Goal: Transaction & Acquisition: Purchase product/service

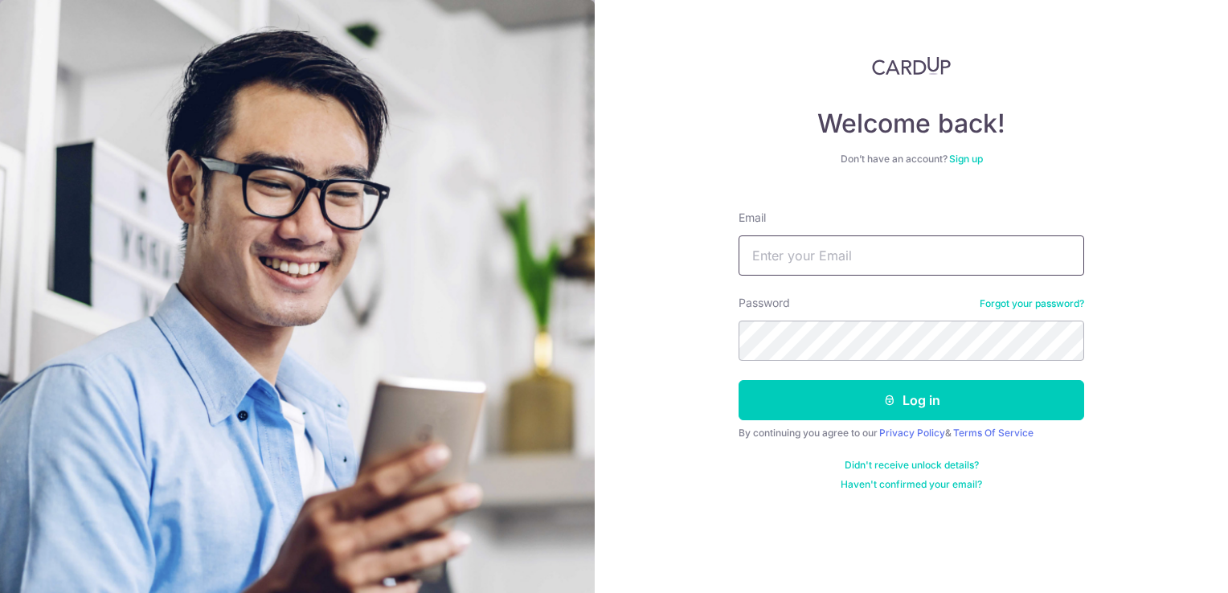
click at [967, 246] on input "Email" at bounding box center [910, 255] width 345 height 40
type input "cheng"
click at [979, 297] on link "Forgot your password?" at bounding box center [1031, 303] width 104 height 13
click at [864, 262] on input "Email" at bounding box center [910, 255] width 345 height 40
click at [886, 260] on input "Email" at bounding box center [910, 255] width 345 height 40
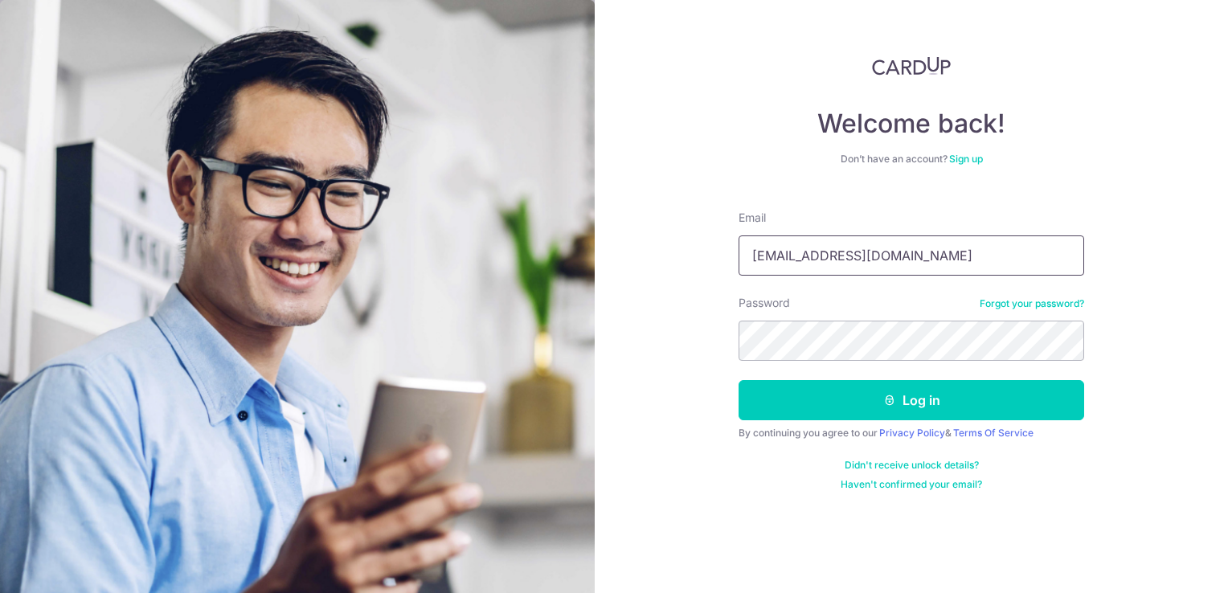
type input "[EMAIL_ADDRESS][DOMAIN_NAME]"
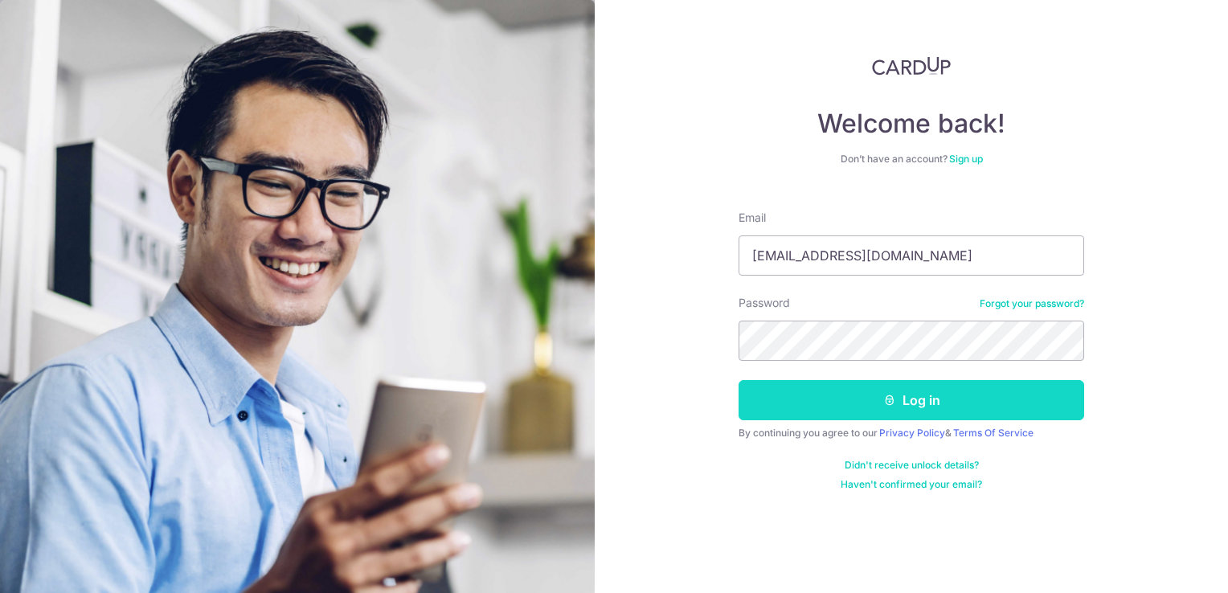
click at [926, 402] on button "Log in" at bounding box center [910, 400] width 345 height 40
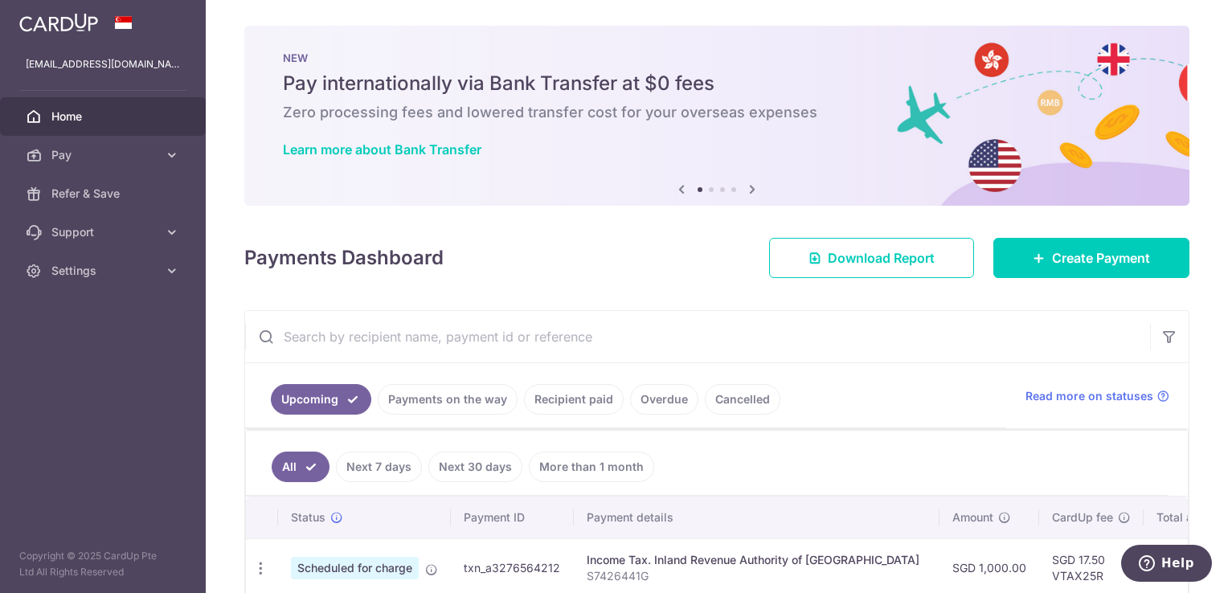
click at [751, 192] on icon at bounding box center [751, 189] width 19 height 20
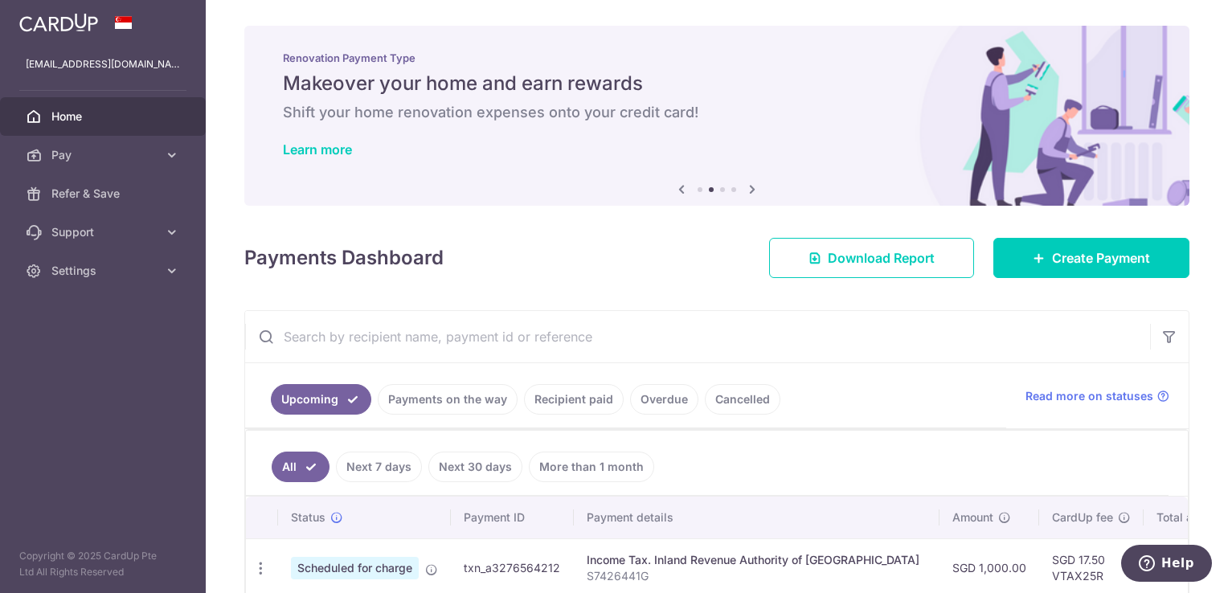
click at [751, 192] on icon at bounding box center [751, 189] width 19 height 20
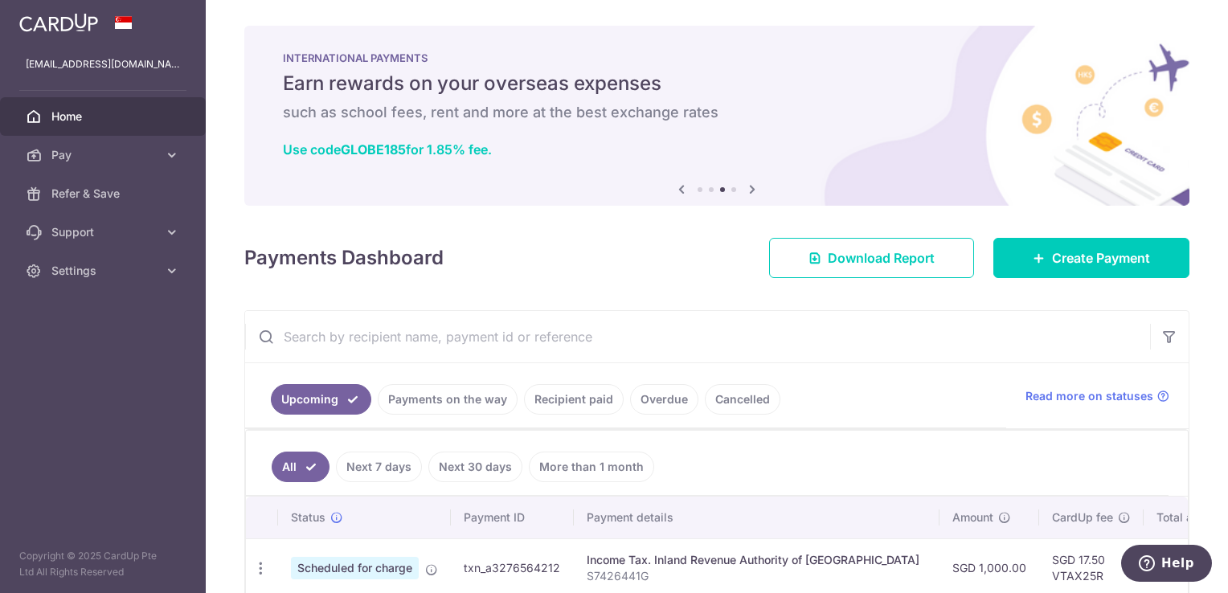
click at [751, 192] on icon at bounding box center [751, 189] width 19 height 20
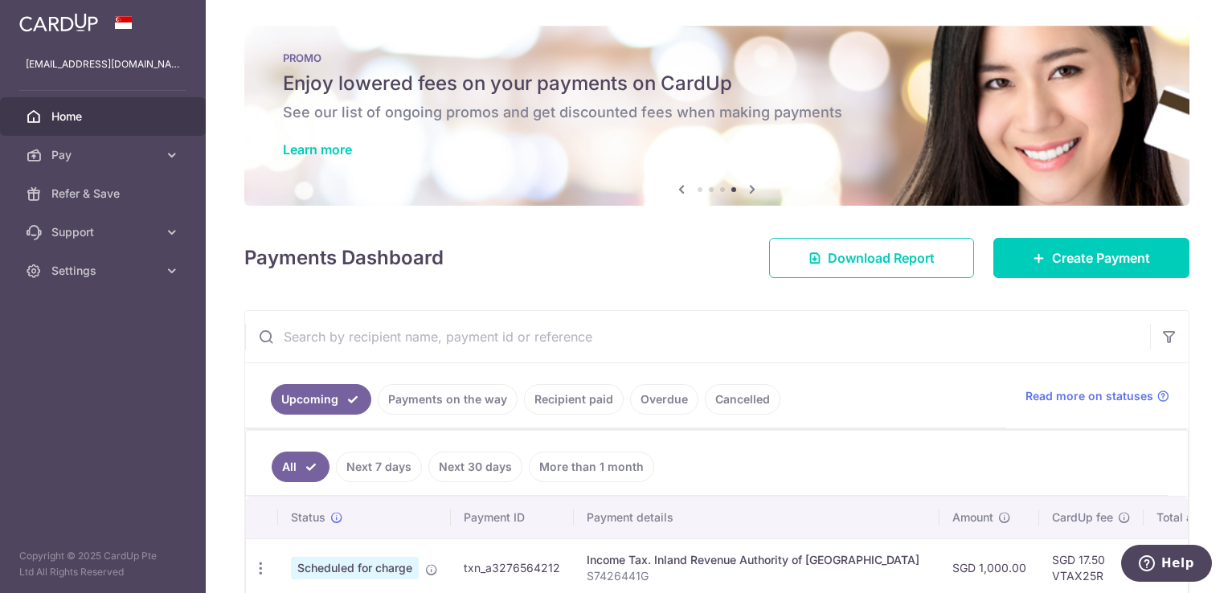
click at [751, 192] on icon at bounding box center [751, 189] width 19 height 20
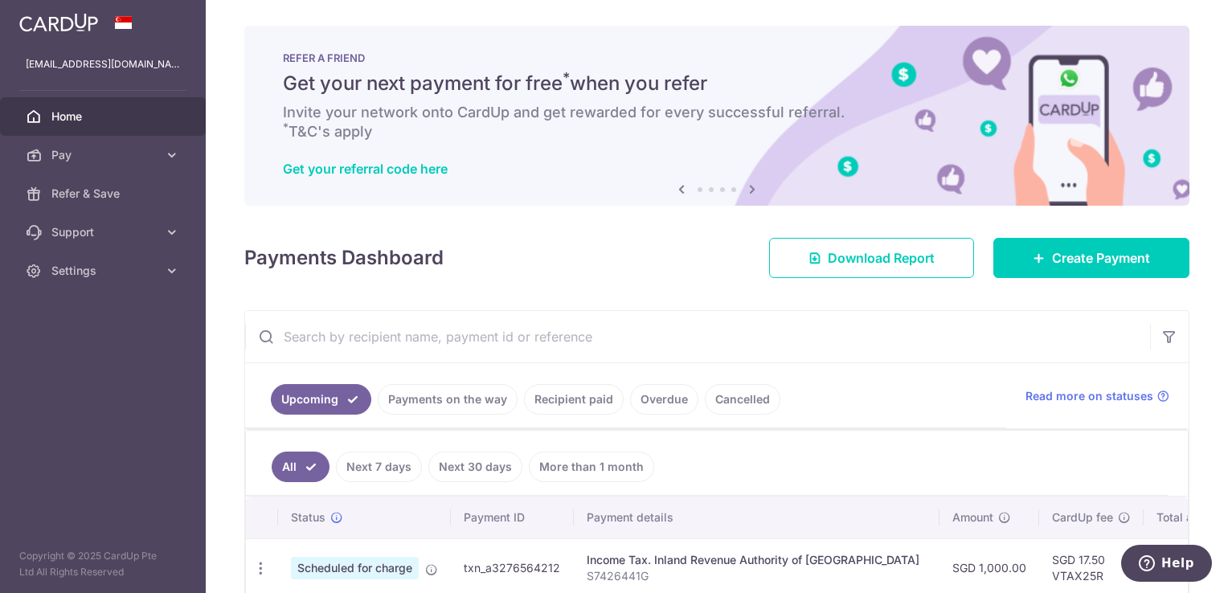
click at [751, 192] on icon at bounding box center [751, 189] width 19 height 20
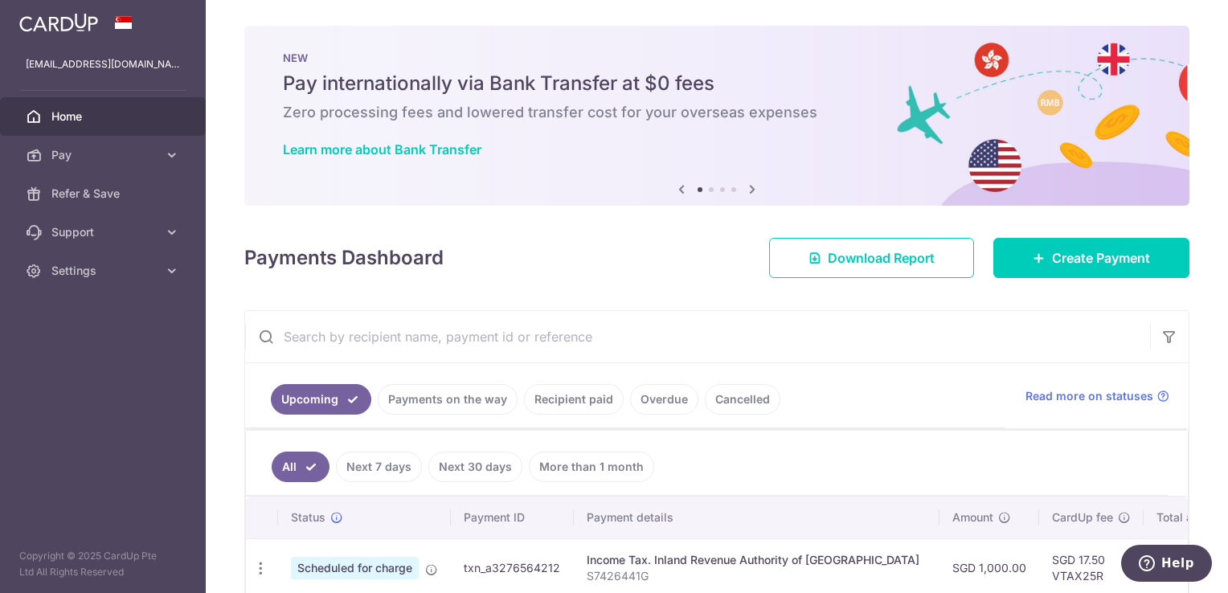
click at [751, 192] on icon at bounding box center [751, 189] width 19 height 20
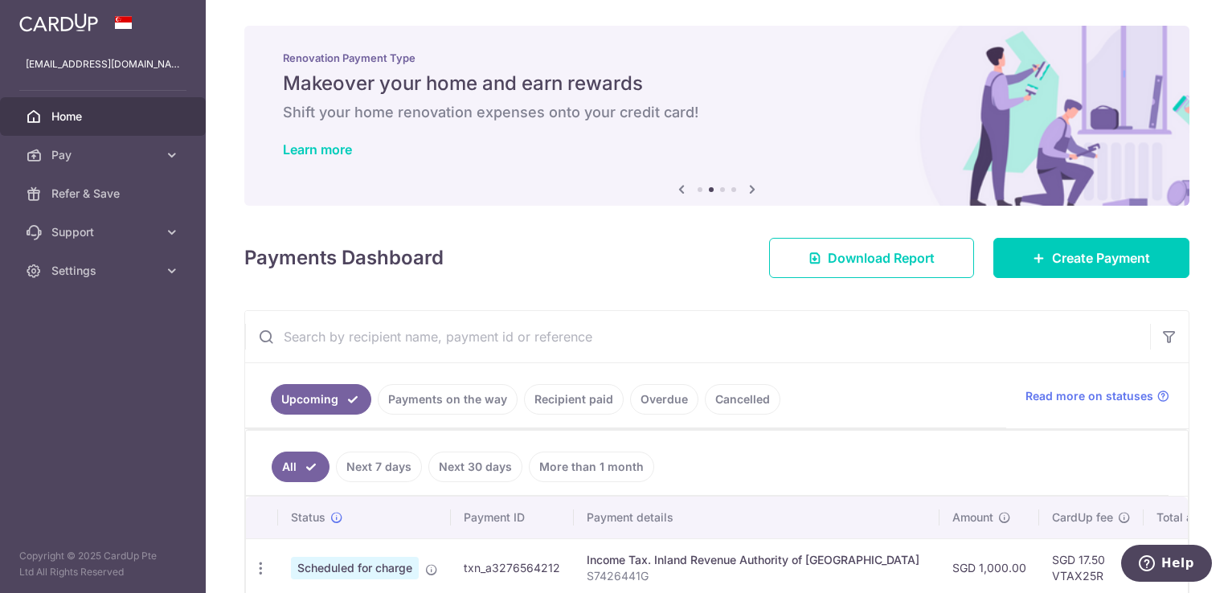
click at [751, 192] on icon at bounding box center [751, 189] width 19 height 20
click at [752, 189] on icon at bounding box center [751, 189] width 19 height 20
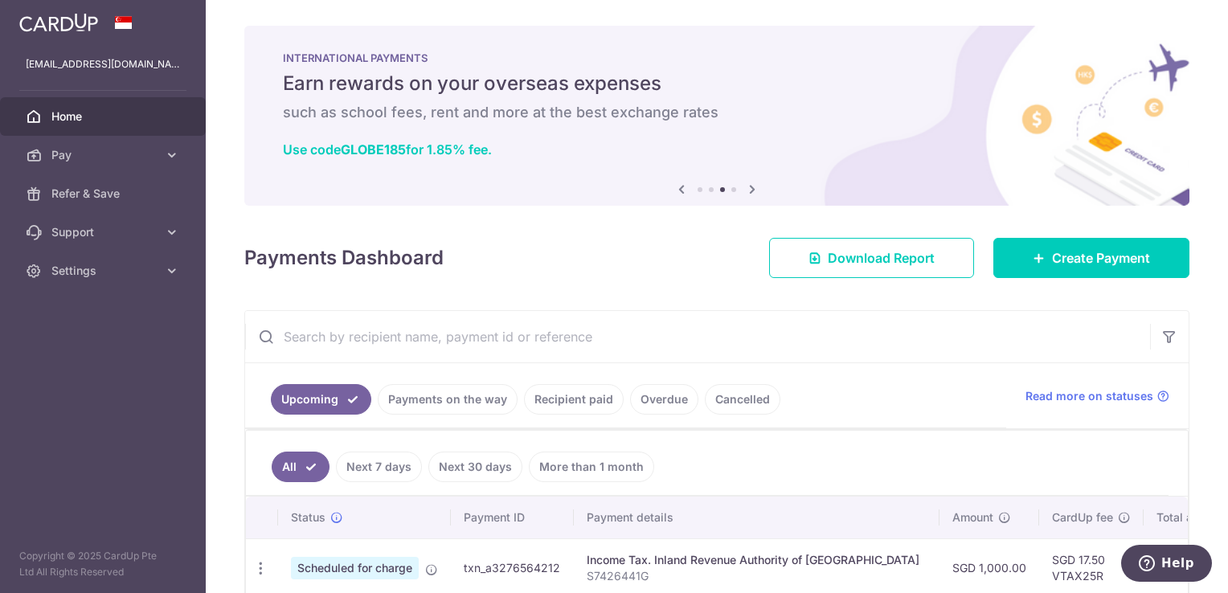
click at [750, 188] on icon at bounding box center [751, 189] width 19 height 20
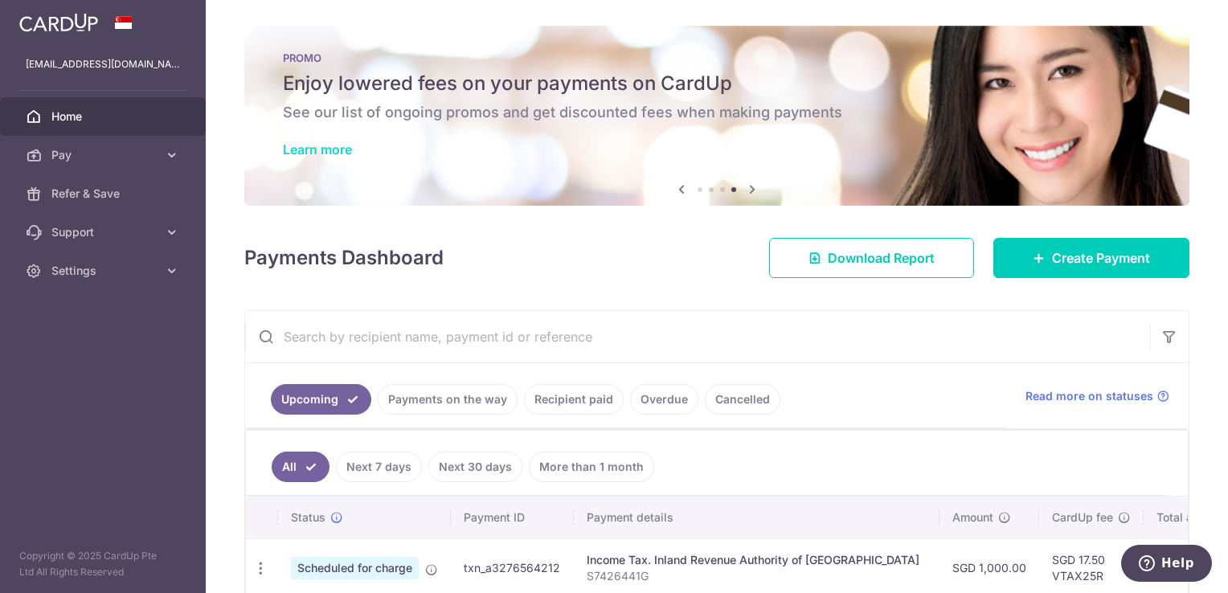
click at [337, 153] on link "Learn more" at bounding box center [317, 149] width 69 height 16
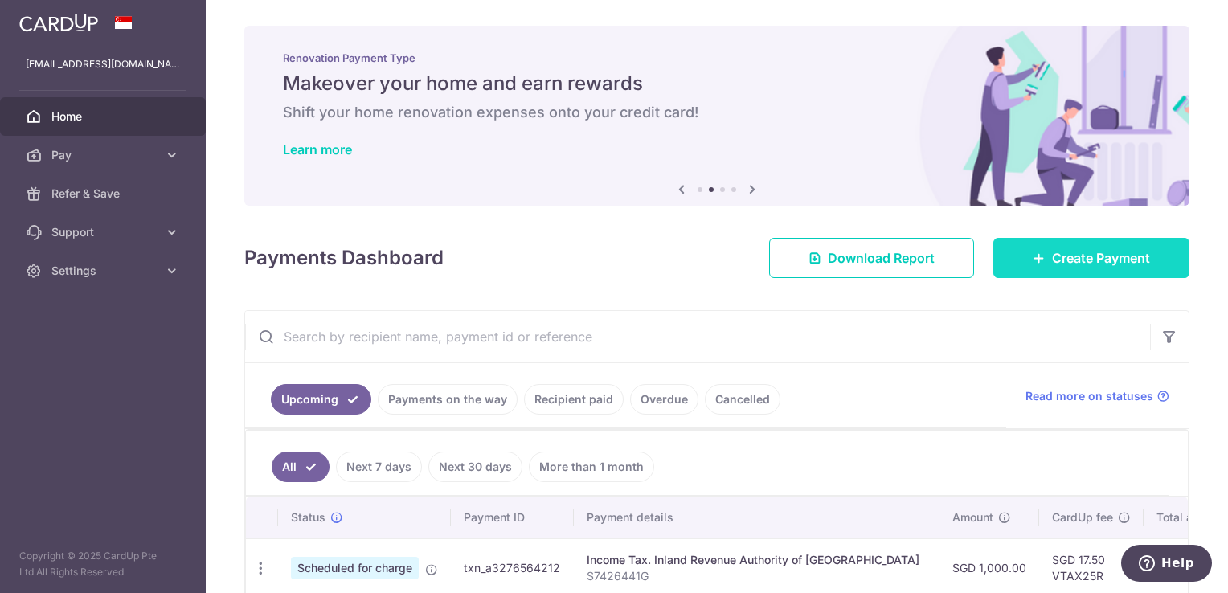
click at [1077, 257] on span "Create Payment" at bounding box center [1101, 257] width 98 height 19
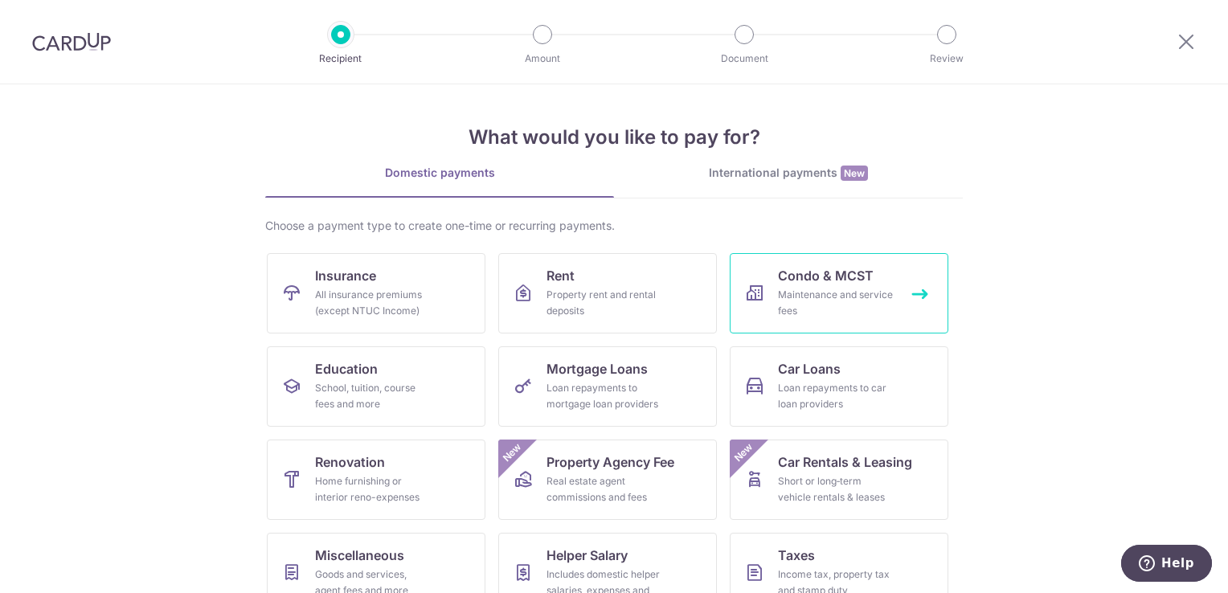
click at [802, 282] on span "Condo & MCST" at bounding box center [826, 275] width 96 height 19
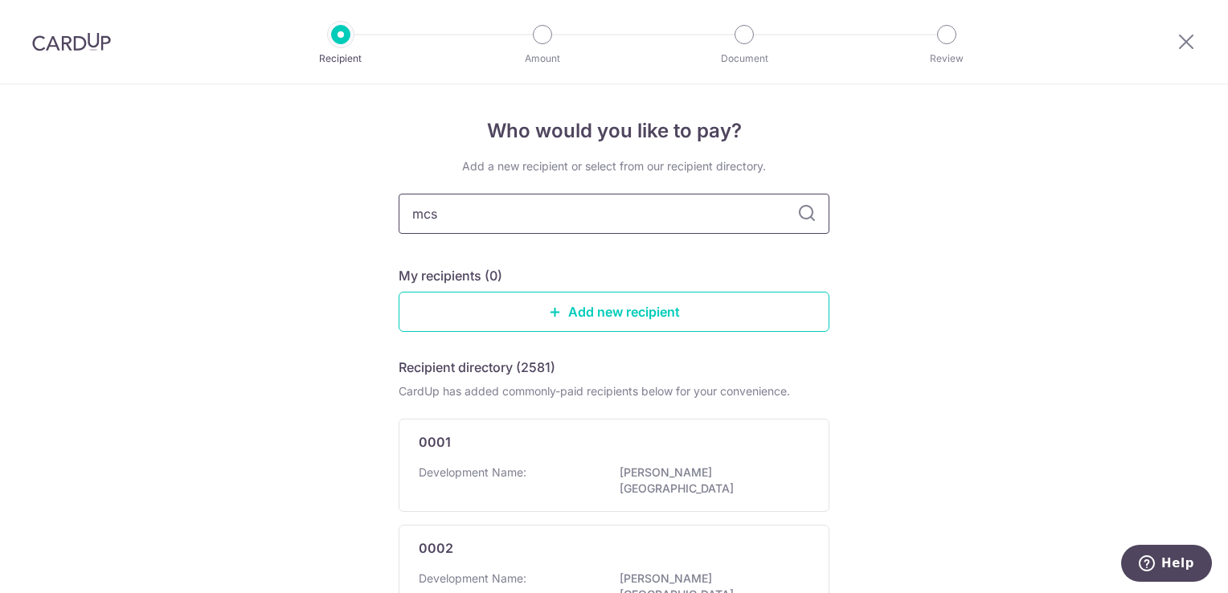
type input "mcst"
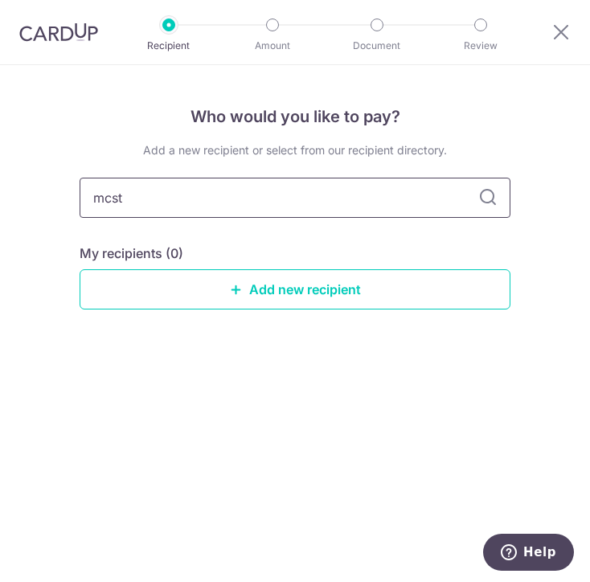
drag, startPoint x: 157, startPoint y: 200, endPoint x: 35, endPoint y: 195, distance: 122.2
click at [51, 195] on div "Who would you like to pay? Add a new recipient or select from our recipient dir…" at bounding box center [295, 323] width 590 height 517
type input "we property"
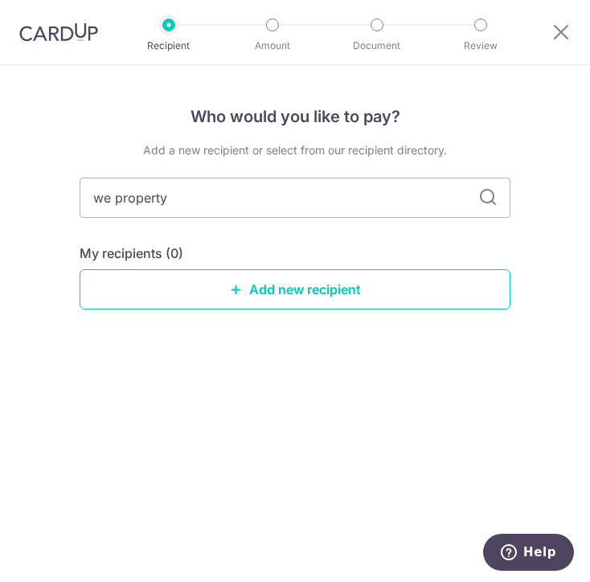
click at [488, 197] on icon at bounding box center [487, 197] width 19 height 19
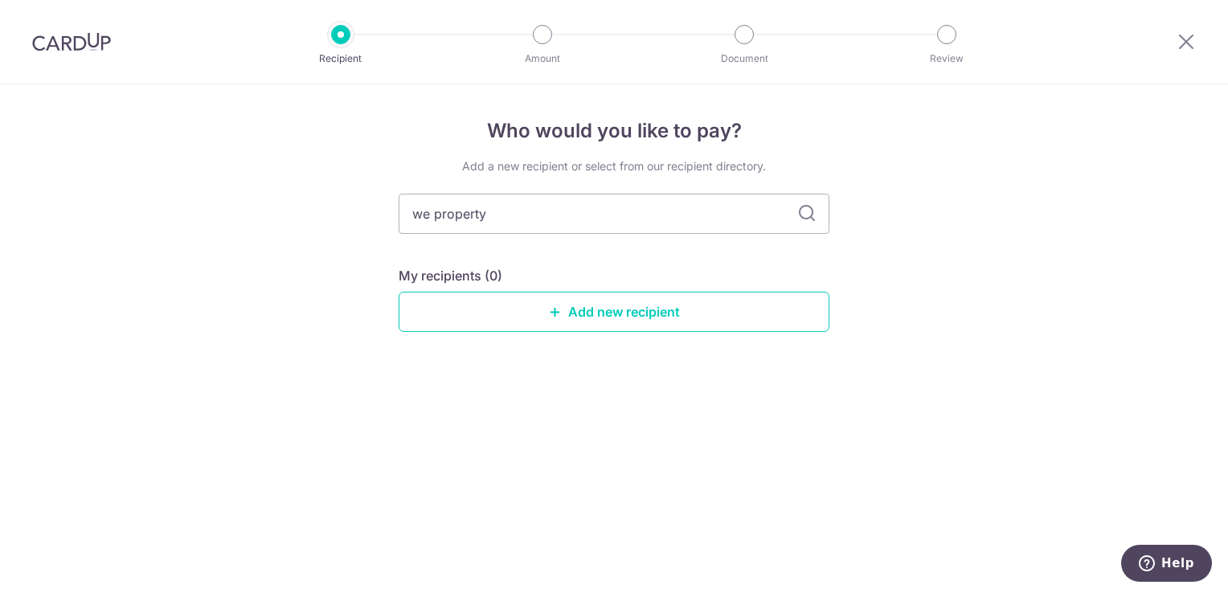
click at [803, 215] on icon at bounding box center [806, 213] width 19 height 19
click at [525, 213] on input "we property" at bounding box center [614, 214] width 431 height 40
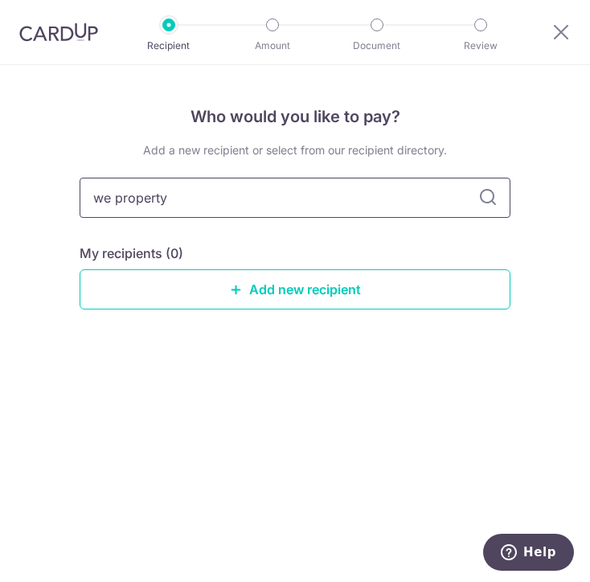
drag, startPoint x: 211, startPoint y: 194, endPoint x: -31, endPoint y: 201, distance: 242.7
click at [0, 198] on html "Recipient Amount Document Review Who would you like to pay? Add a new recipient…" at bounding box center [295, 291] width 590 height 582
type input "mc"
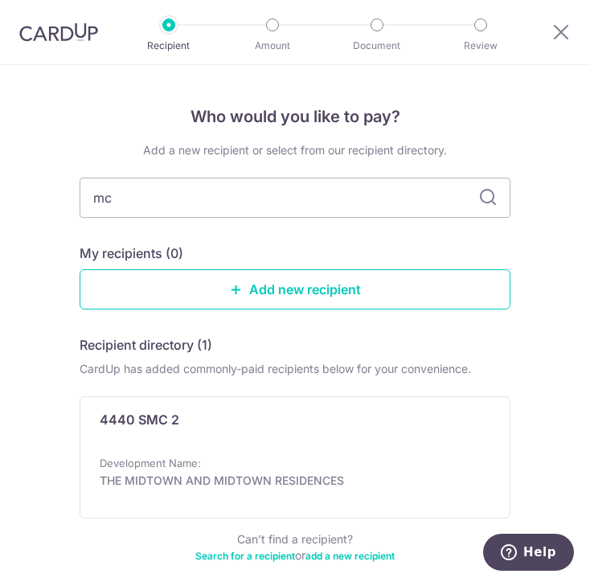
type input "mct"
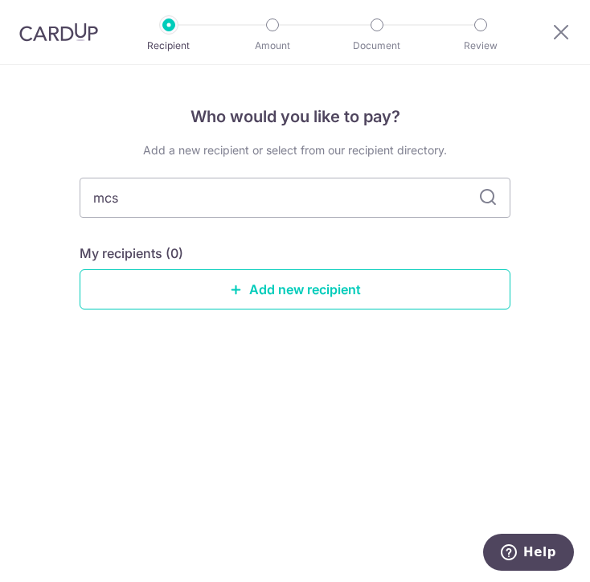
type input "mcst"
click at [483, 196] on icon at bounding box center [487, 197] width 19 height 19
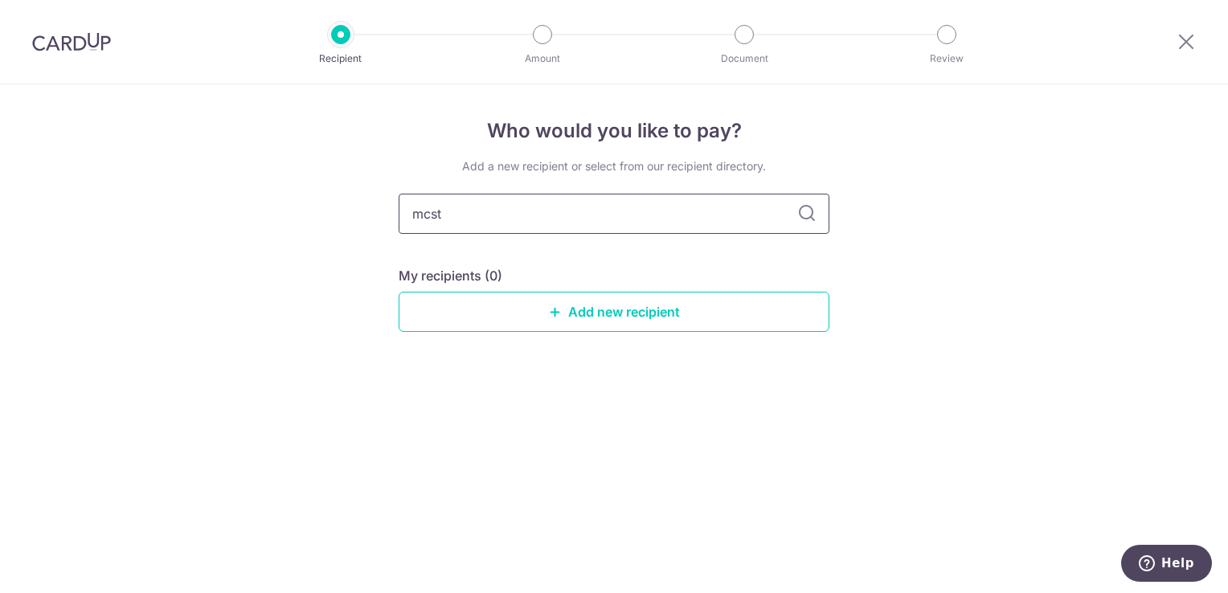
drag, startPoint x: 493, startPoint y: 217, endPoint x: 356, endPoint y: 210, distance: 136.8
click at [356, 210] on div "Who would you like to pay? Add a new recipient or select from our recipient dir…" at bounding box center [614, 338] width 1228 height 509
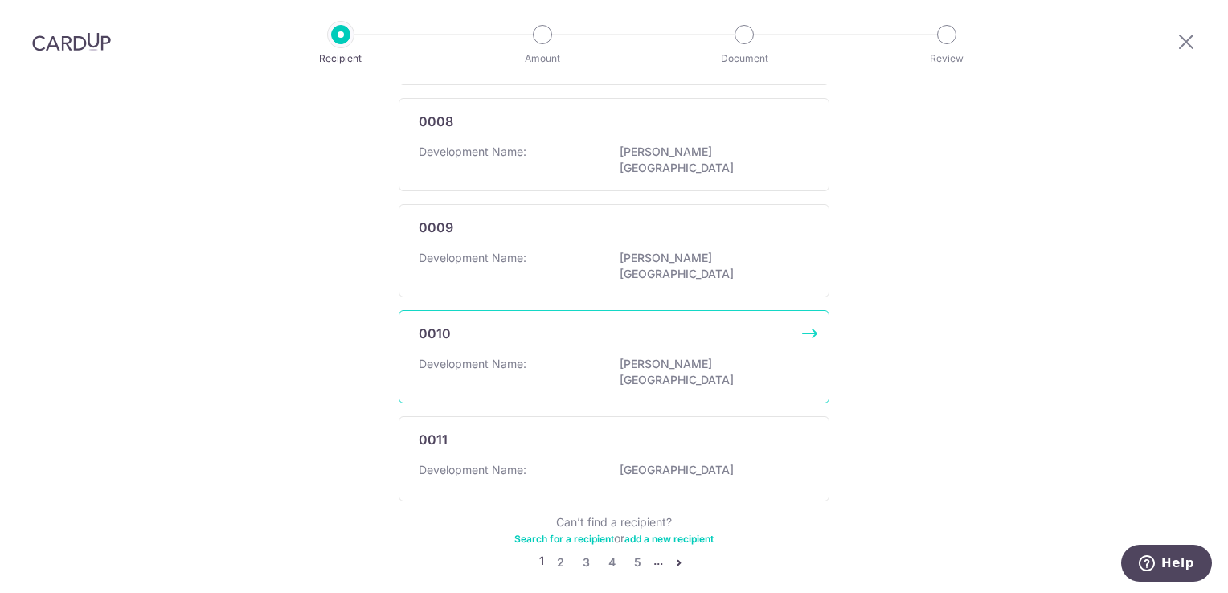
scroll to position [877, 0]
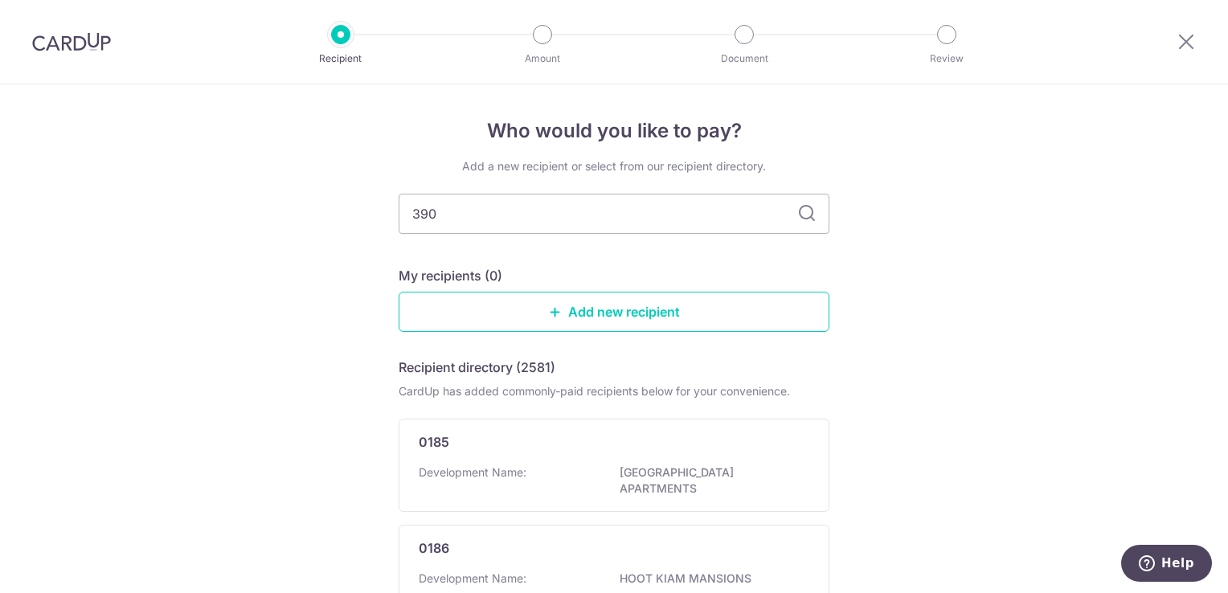
type input "3909"
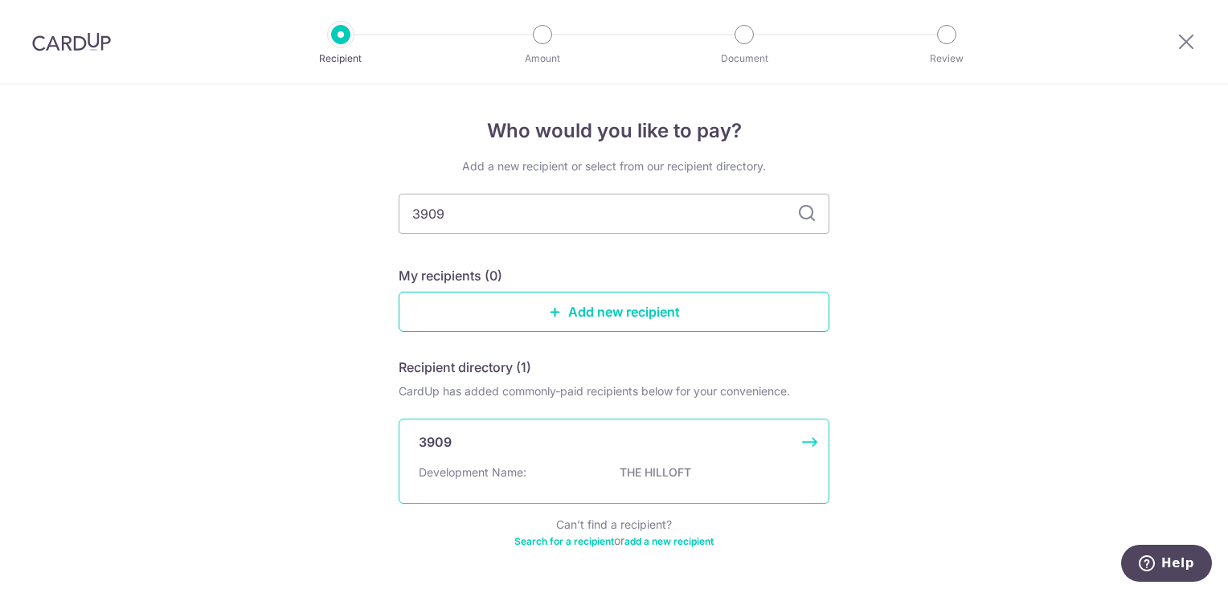
click at [455, 452] on div "3909 Development Name: THE HILLOFT" at bounding box center [614, 461] width 431 height 85
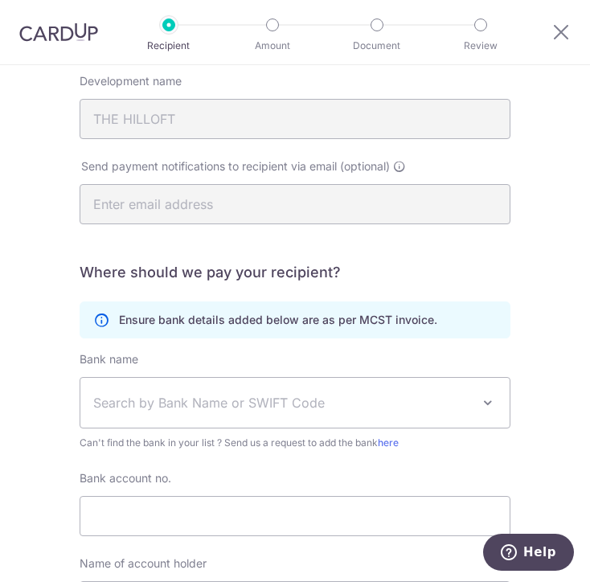
scroll to position [321, 0]
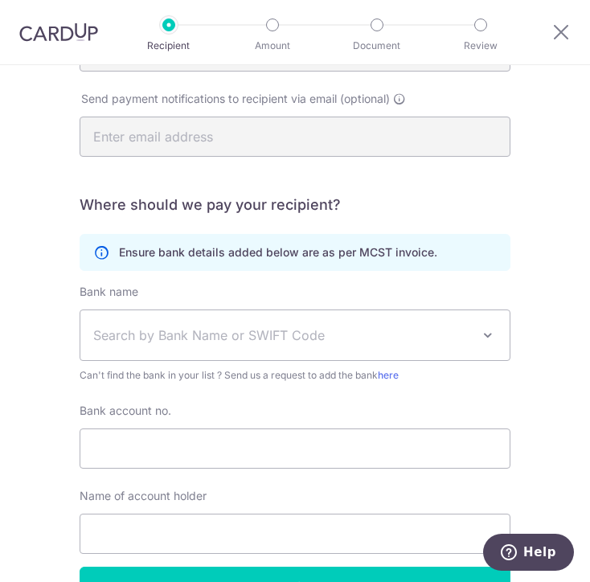
click at [488, 335] on span at bounding box center [487, 334] width 19 height 19
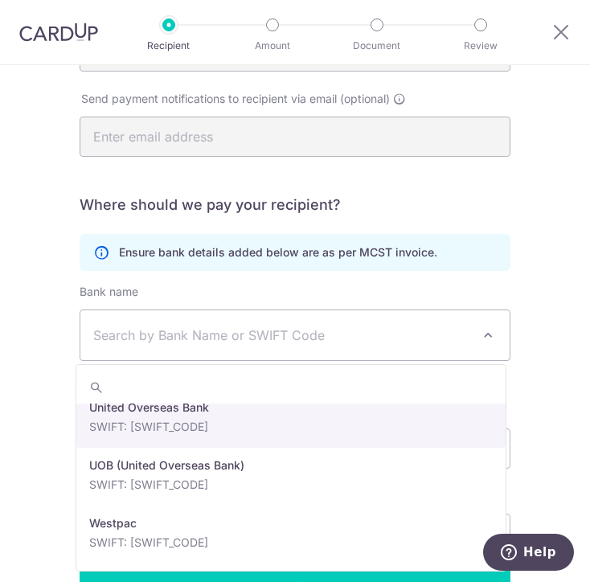
scroll to position [3696, 0]
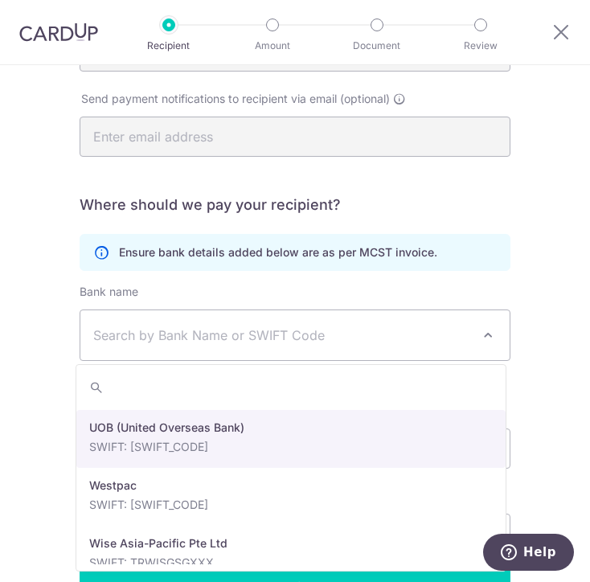
select select "18"
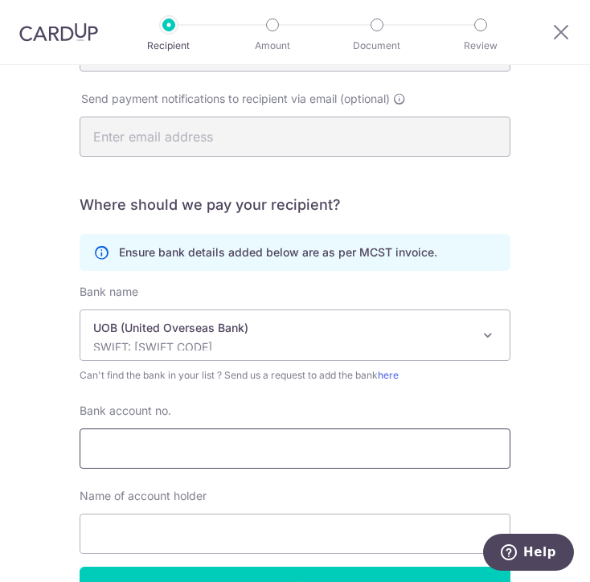
click at [218, 447] on input "Bank account no." at bounding box center [295, 448] width 431 height 40
click at [151, 450] on input "Bank account no." at bounding box center [295, 448] width 431 height 40
type input "4503082785"
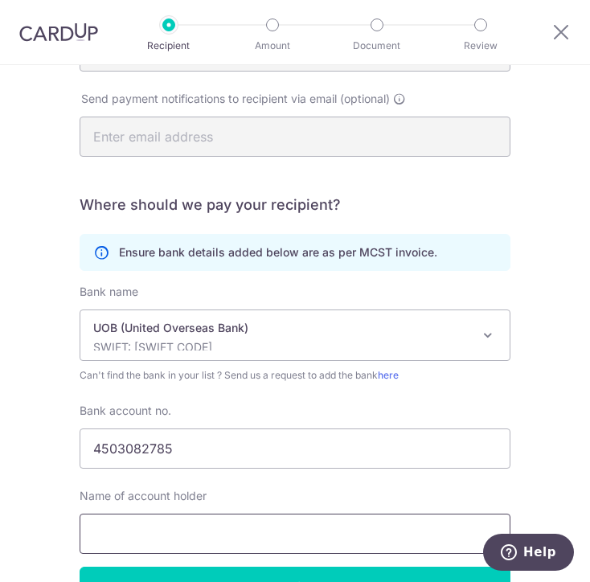
click at [224, 533] on input "text" at bounding box center [295, 533] width 431 height 40
drag, startPoint x: 510, startPoint y: 452, endPoint x: 530, endPoint y: 447, distance: 20.9
click at [534, 447] on div "Who would you like to pay? Your recipient does not need a CardUp account to rec…" at bounding box center [295, 213] width 590 height 938
click at [190, 533] on input "text" at bounding box center [295, 533] width 431 height 40
type input "MCST 3909"
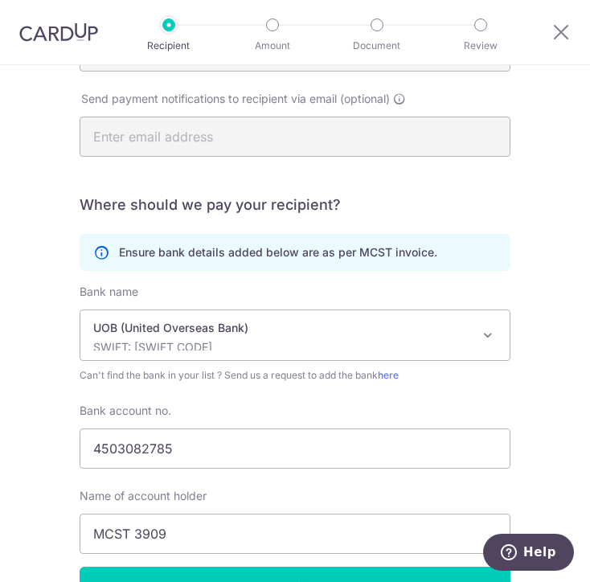
click at [544, 395] on div "Who would you like to pay? Your recipient does not need a CardUp account to rec…" at bounding box center [295, 213] width 590 height 938
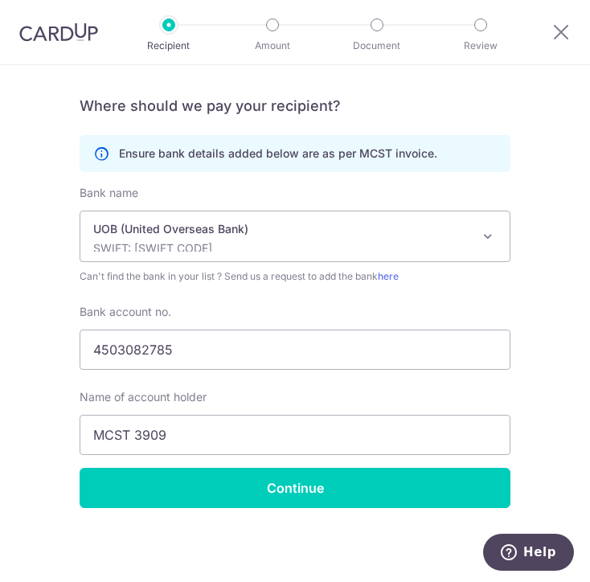
scroll to position [422, 0]
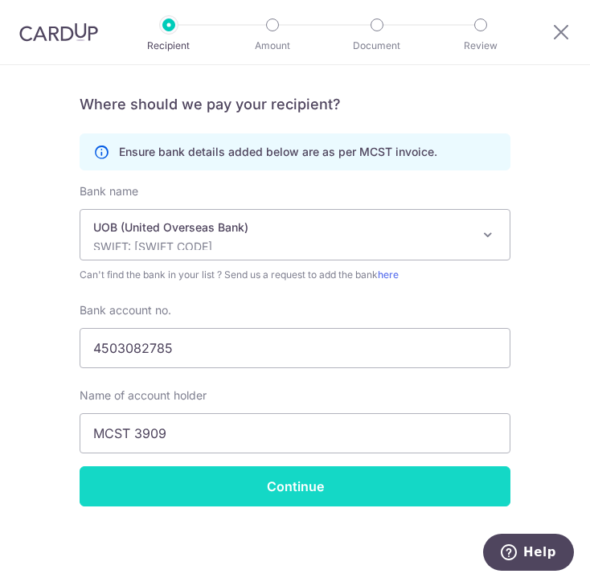
click at [307, 493] on input "Continue" at bounding box center [295, 486] width 431 height 40
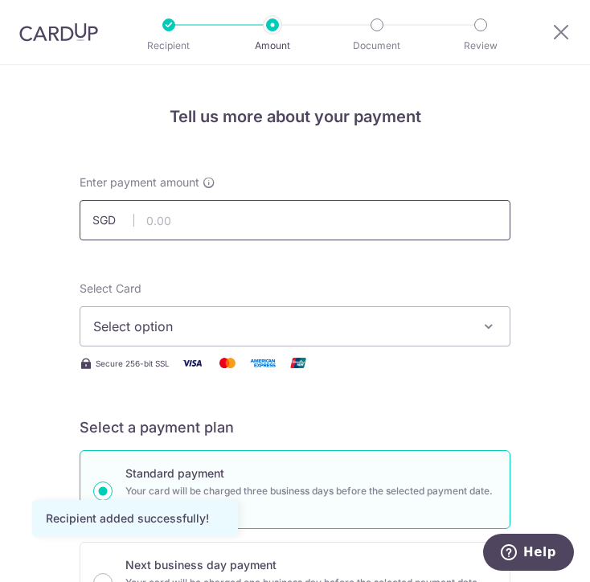
click at [237, 211] on input "text" at bounding box center [295, 220] width 431 height 40
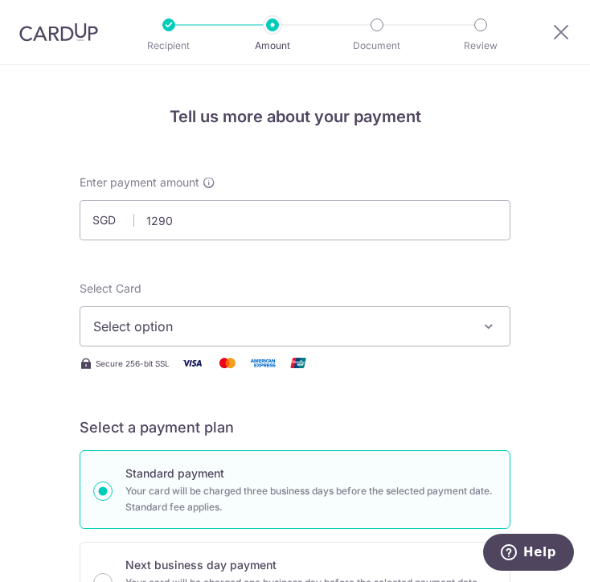
type input "1,290.00"
click at [486, 329] on icon "button" at bounding box center [488, 326] width 16 height 16
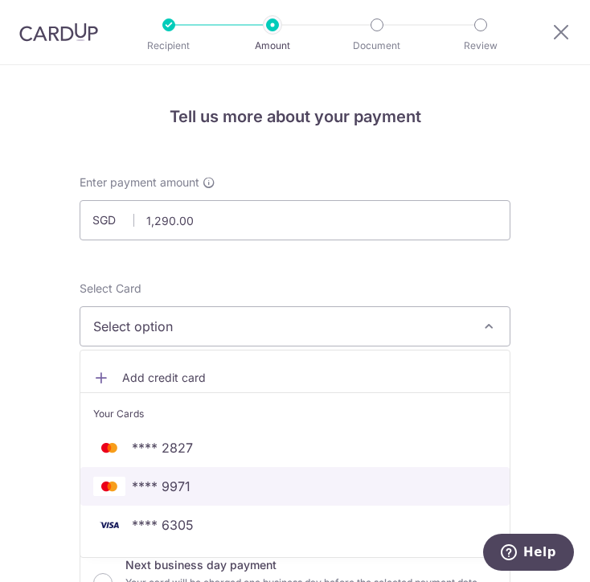
click at [188, 485] on span "**** 9971" at bounding box center [294, 485] width 403 height 19
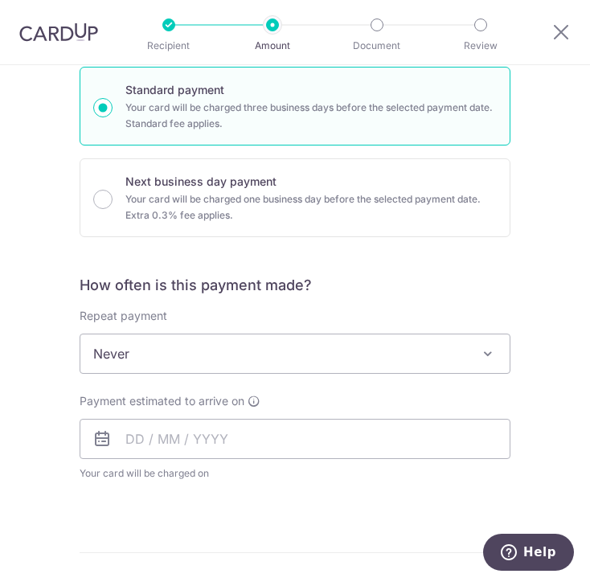
scroll to position [403, 0]
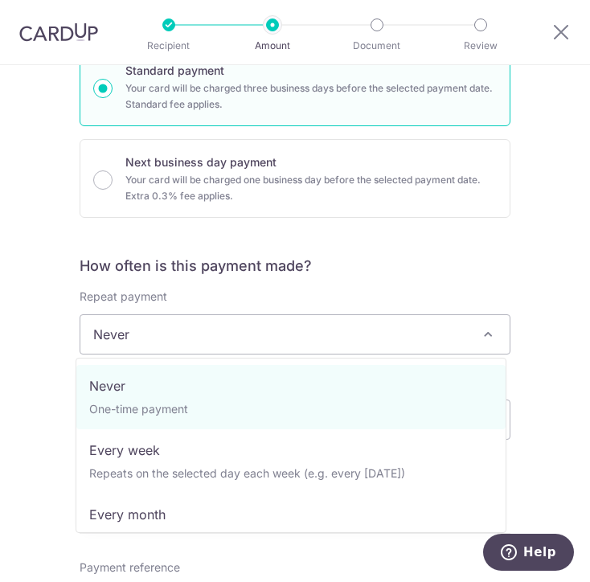
click at [485, 328] on span at bounding box center [487, 334] width 19 height 19
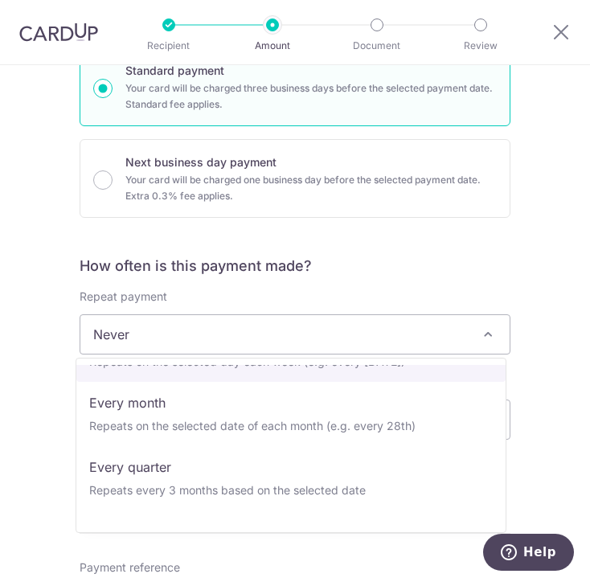
scroll to position [161, 0]
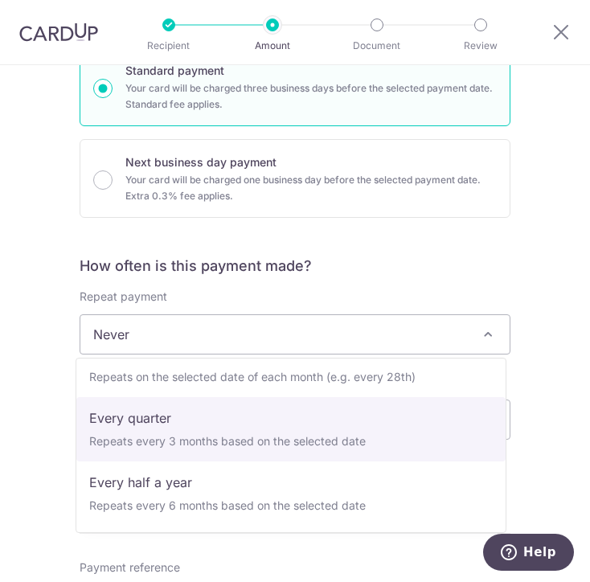
select select "4"
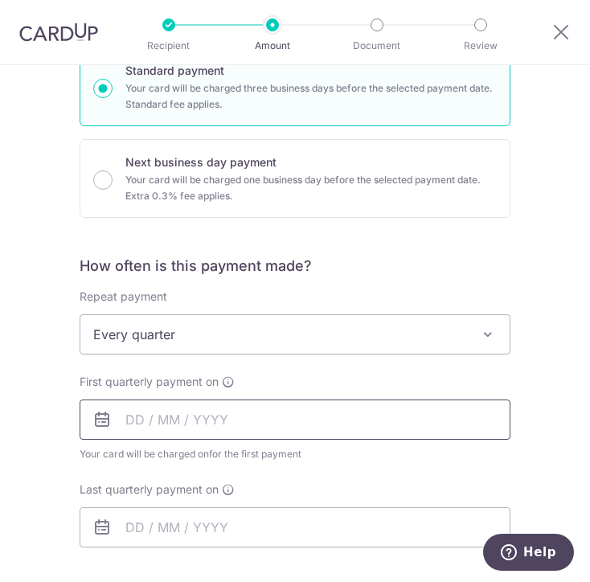
click at [273, 419] on input "text" at bounding box center [295, 419] width 431 height 40
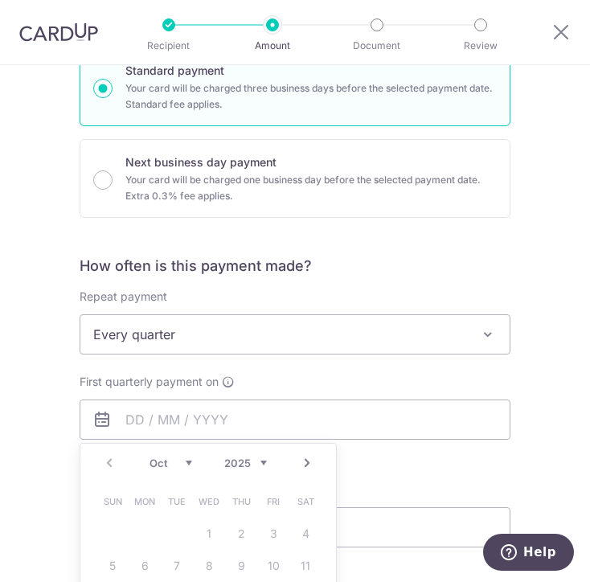
type input "27/10/2025"
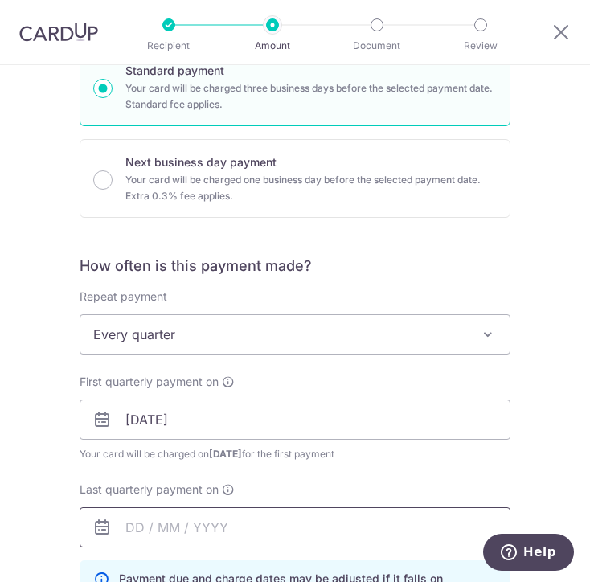
click at [233, 529] on input "text" at bounding box center [295, 527] width 431 height 40
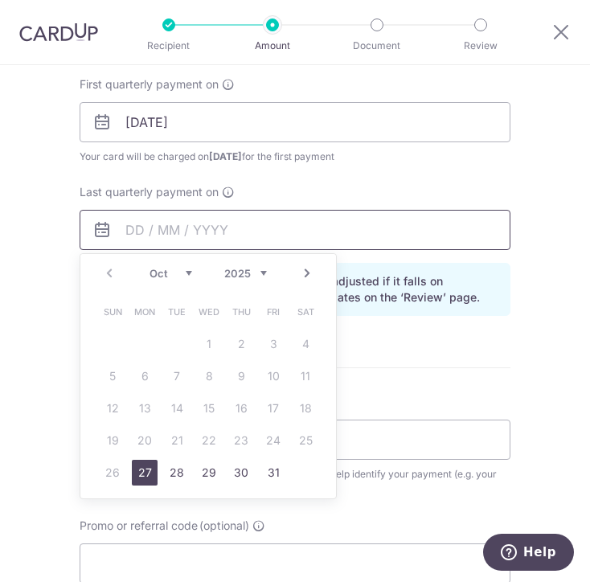
scroll to position [725, 0]
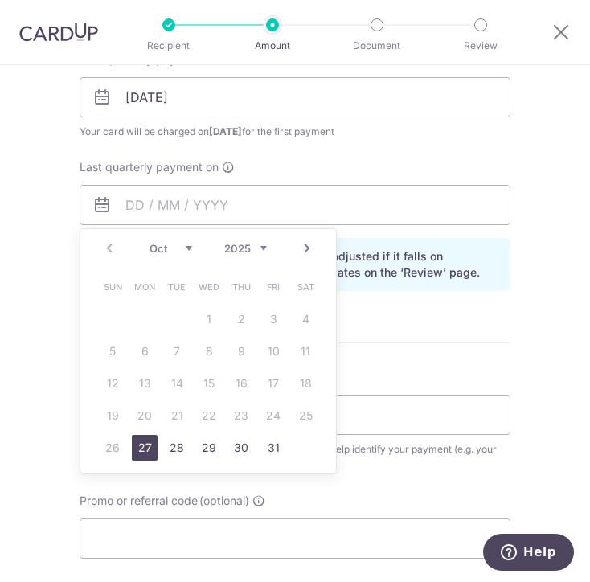
click at [301, 246] on link "Next" at bounding box center [306, 248] width 19 height 19
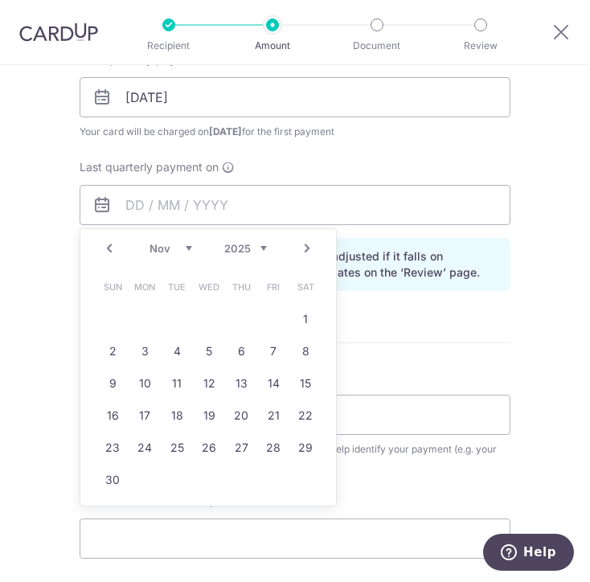
click at [301, 246] on link "Next" at bounding box center [306, 248] width 19 height 19
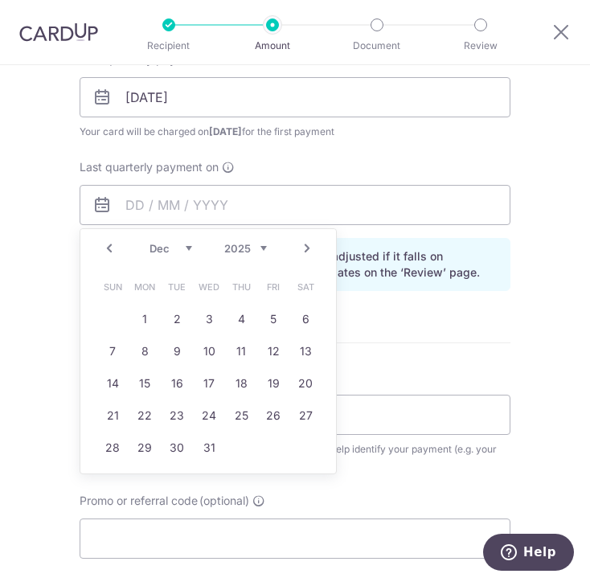
click at [301, 246] on link "Next" at bounding box center [306, 248] width 19 height 19
click at [202, 446] on link "28" at bounding box center [209, 448] width 26 height 26
type input "28/01/2026"
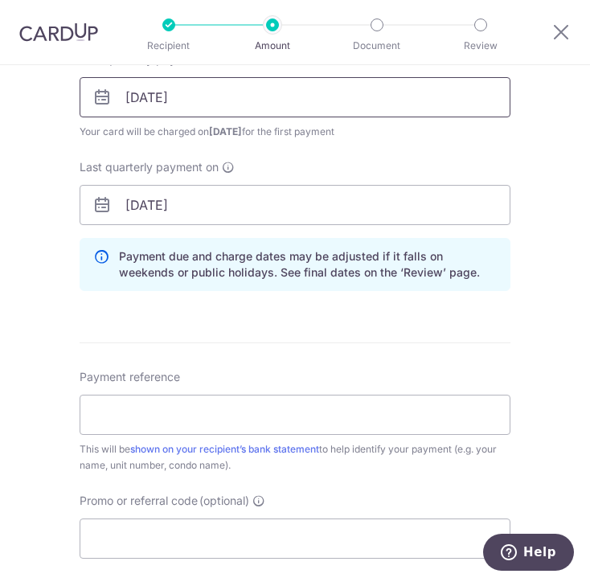
click at [149, 100] on input "27/10/2025" at bounding box center [295, 97] width 431 height 40
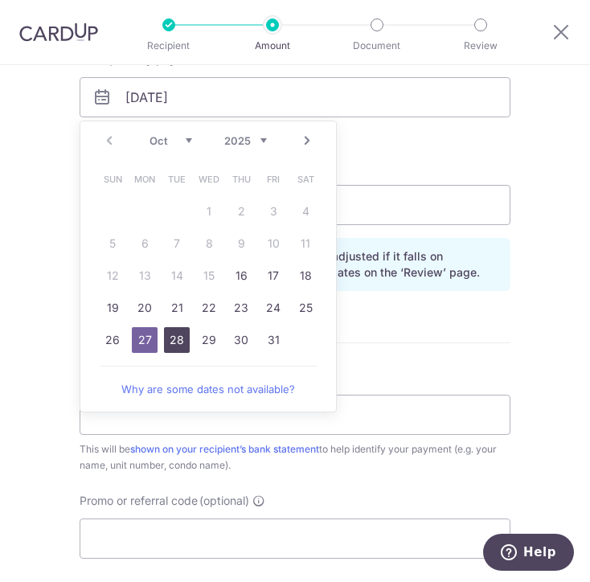
click at [170, 342] on link "28" at bounding box center [177, 340] width 26 height 26
type input "28/10/2025"
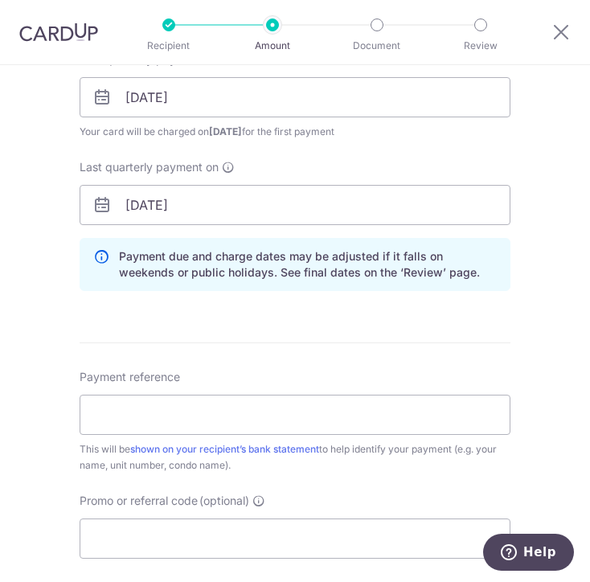
scroll to position [805, 0]
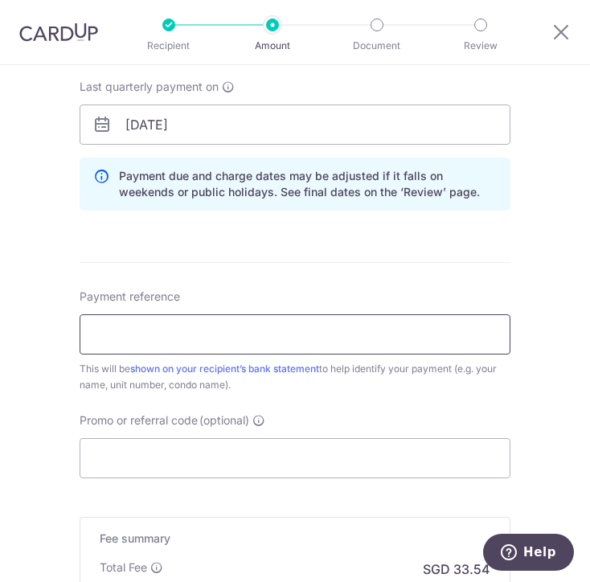
click at [242, 324] on input "Payment reference" at bounding box center [295, 334] width 431 height 40
click at [231, 331] on input "Philip Cheng 127C" at bounding box center [295, 334] width 431 height 40
type input "Philip Cheng 127C The Hilloft"
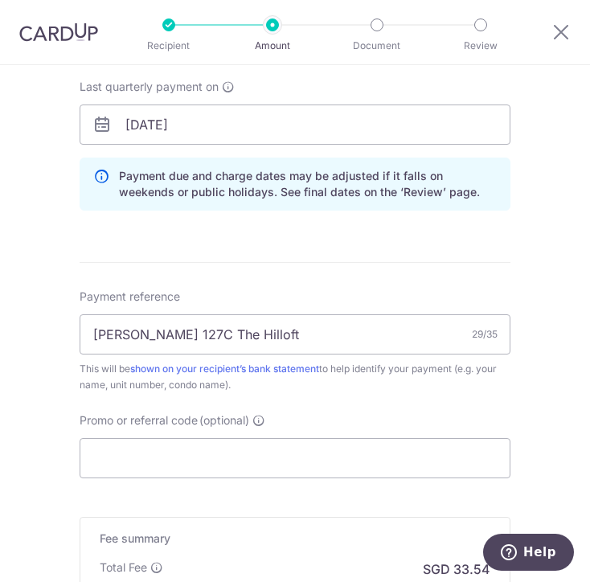
click at [529, 317] on div "Tell us more about your payment Enter payment amount SGD 1,290.00 1290.00 Recip…" at bounding box center [295, 49] width 590 height 1578
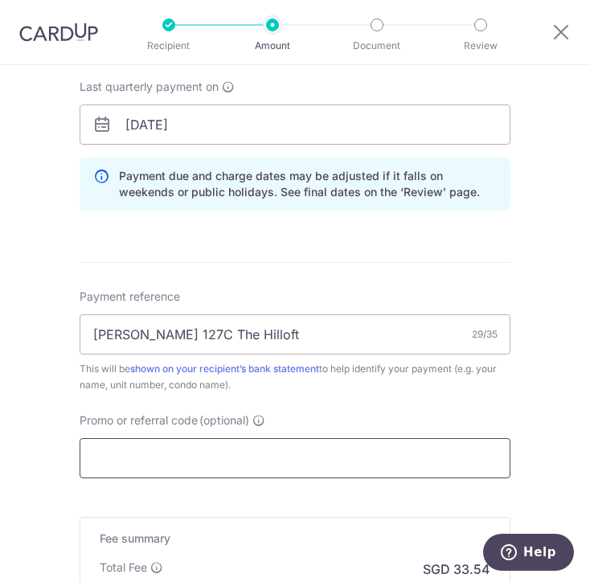
drag, startPoint x: 288, startPoint y: 443, endPoint x: 295, endPoint y: 459, distance: 17.3
click at [294, 459] on input "Promo or referral code (optional)" at bounding box center [295, 458] width 431 height 40
paste input "3HOME25R"
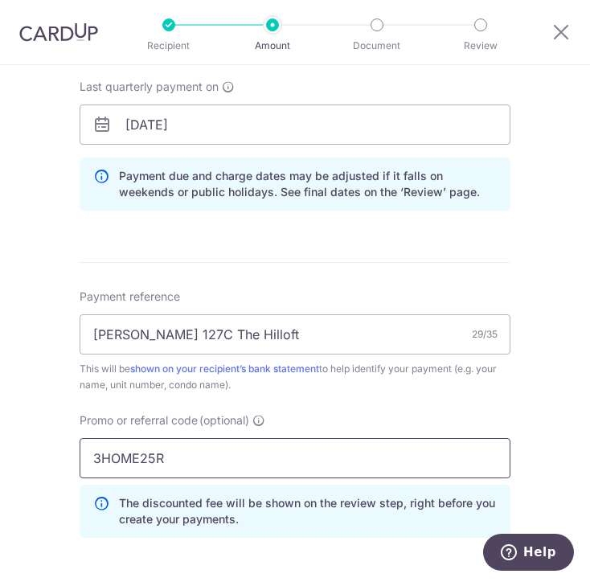
type input "3HOME25R"
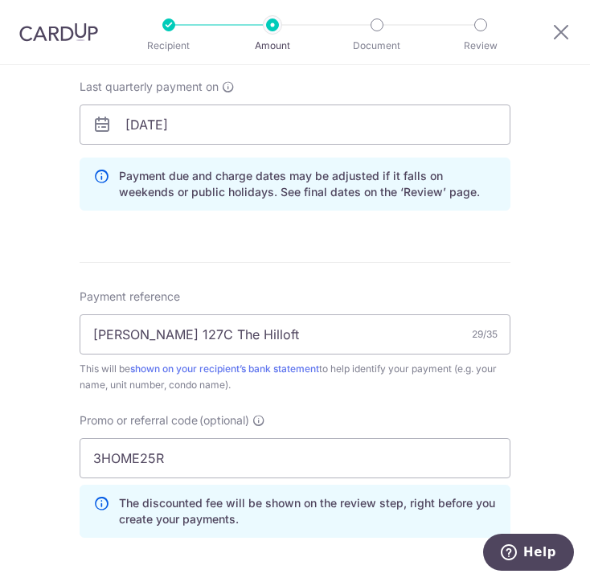
drag, startPoint x: 525, startPoint y: 404, endPoint x: 535, endPoint y: 399, distance: 11.5
click at [535, 399] on div "Tell us more about your payment Enter payment amount SGD 1,290.00 1290.00 Recip…" at bounding box center [295, 85] width 590 height 1650
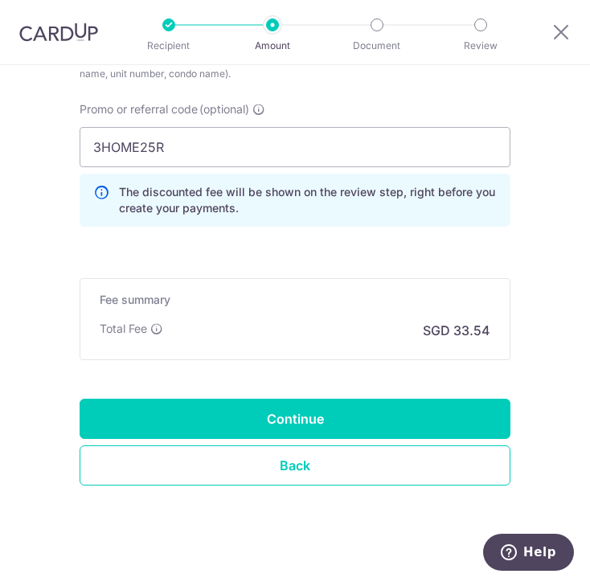
scroll to position [1126, 0]
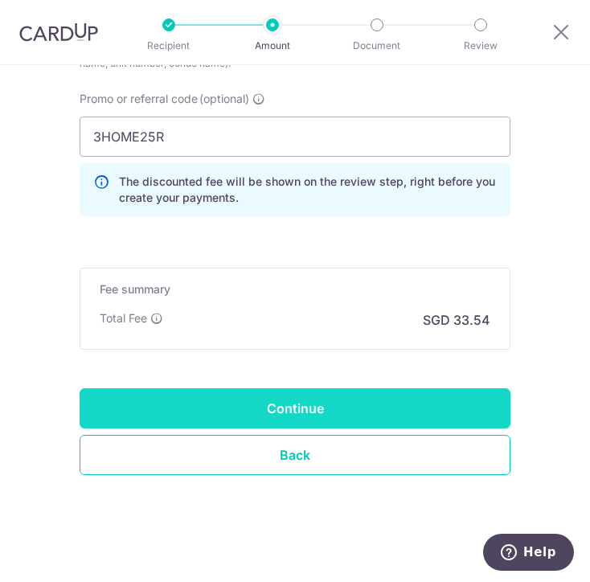
click at [301, 407] on input "Continue" at bounding box center [295, 408] width 431 height 40
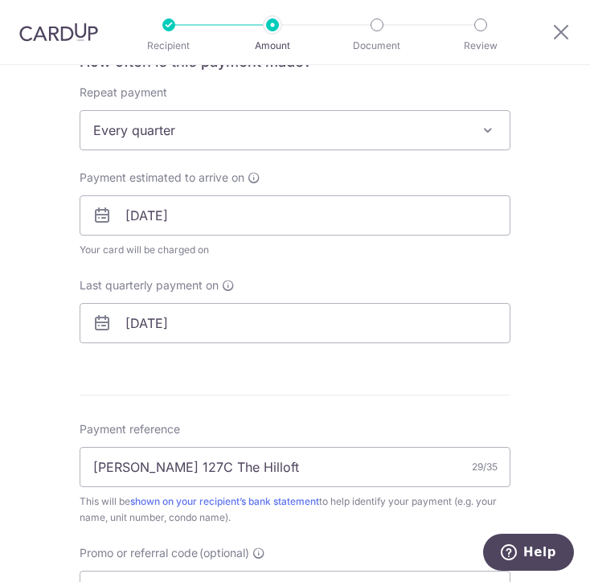
scroll to position [526, 0]
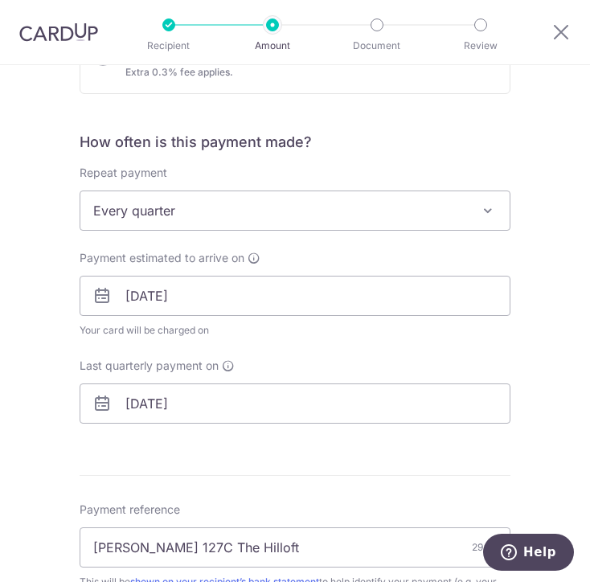
click at [478, 208] on span at bounding box center [487, 210] width 19 height 19
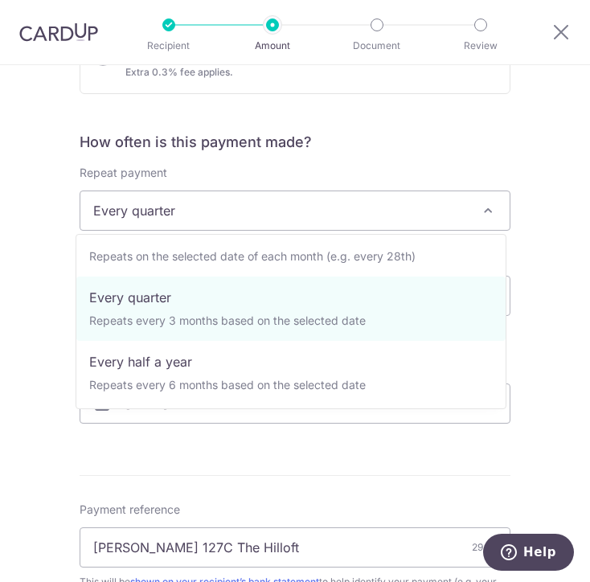
scroll to position [161, 0]
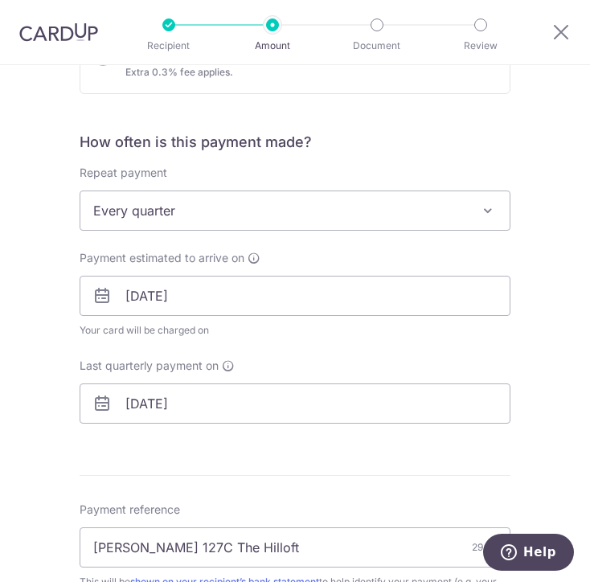
click at [543, 293] on div "Tell us more about your payment Enter payment amount SGD 1,290.00 1290.00 Selec…" at bounding box center [295, 342] width 590 height 1607
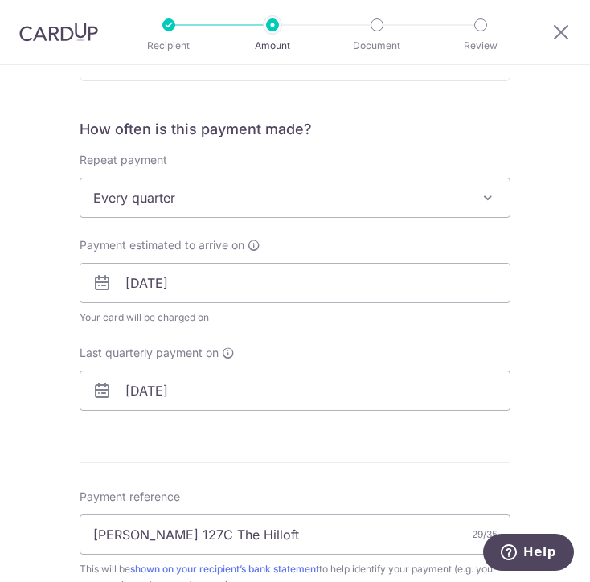
scroll to position [526, 0]
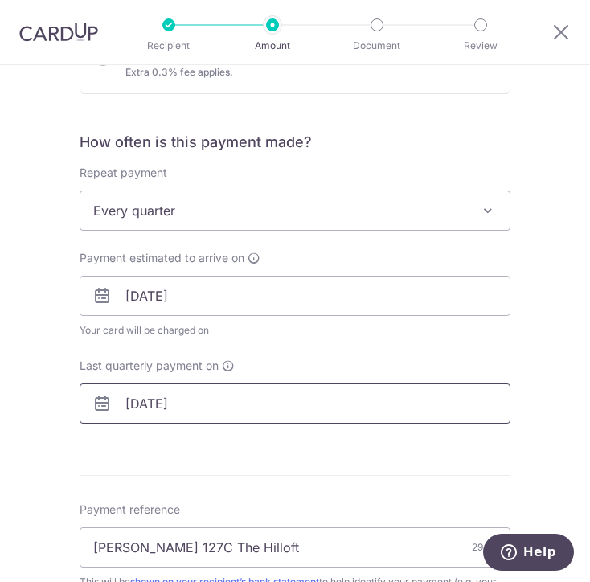
click at [190, 404] on input "28/01/2026" at bounding box center [295, 403] width 431 height 40
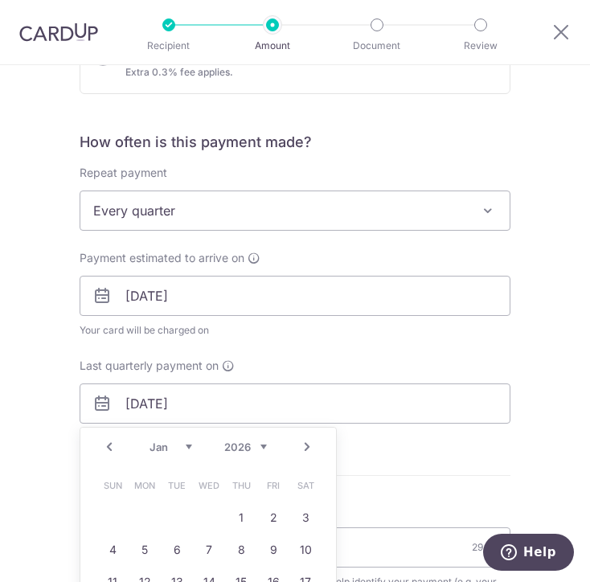
click at [301, 449] on link "Next" at bounding box center [306, 446] width 19 height 19
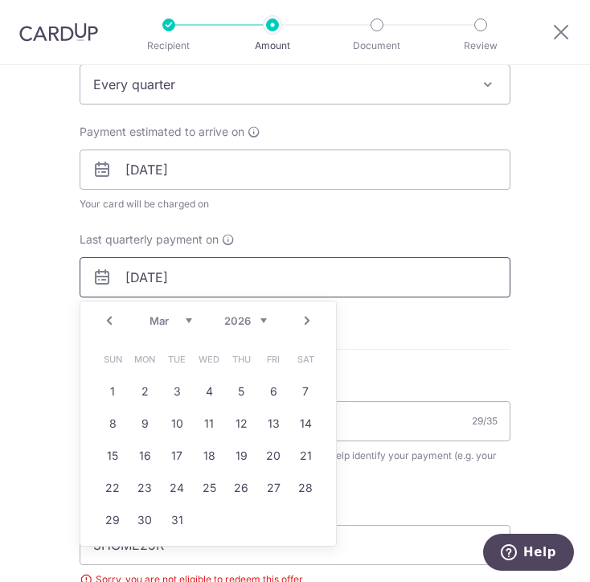
scroll to position [687, 0]
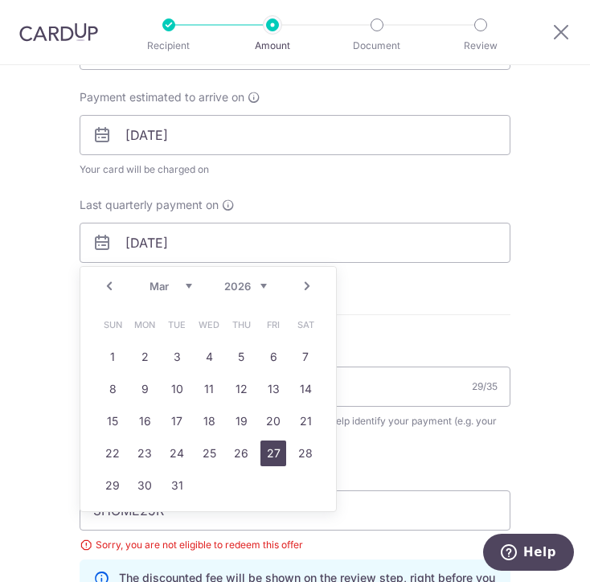
click at [273, 456] on link "27" at bounding box center [273, 453] width 26 height 26
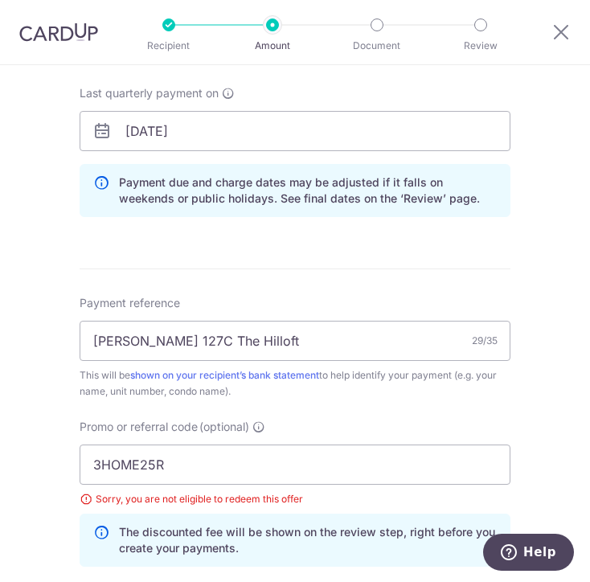
scroll to position [767, 0]
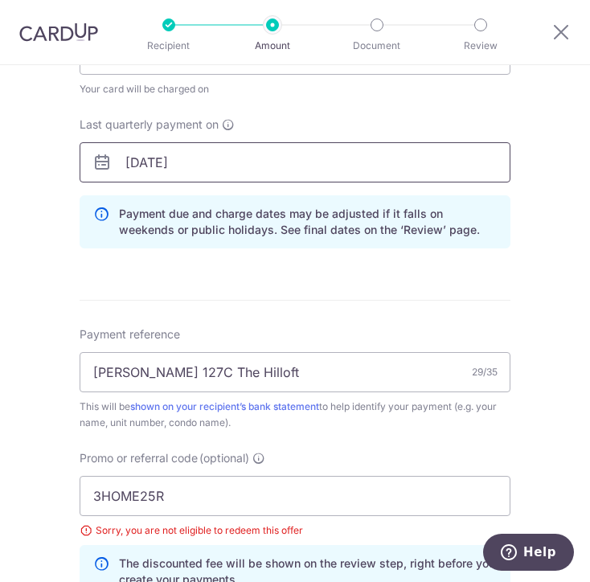
click at [177, 164] on input "27/03/2026" at bounding box center [295, 162] width 431 height 40
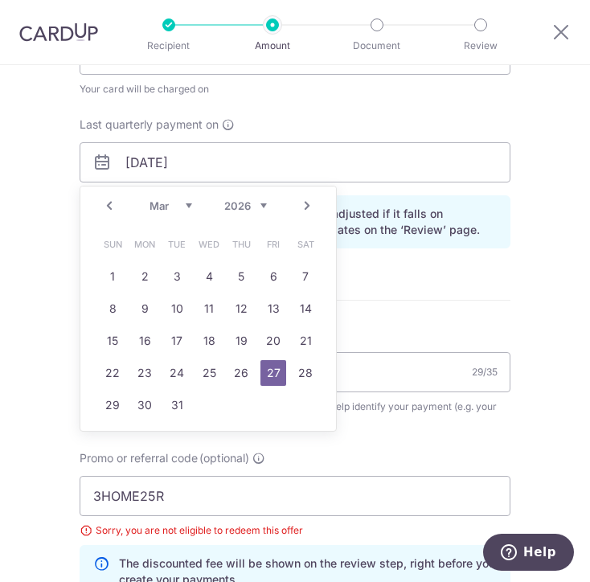
click at [302, 205] on link "Next" at bounding box center [306, 205] width 19 height 19
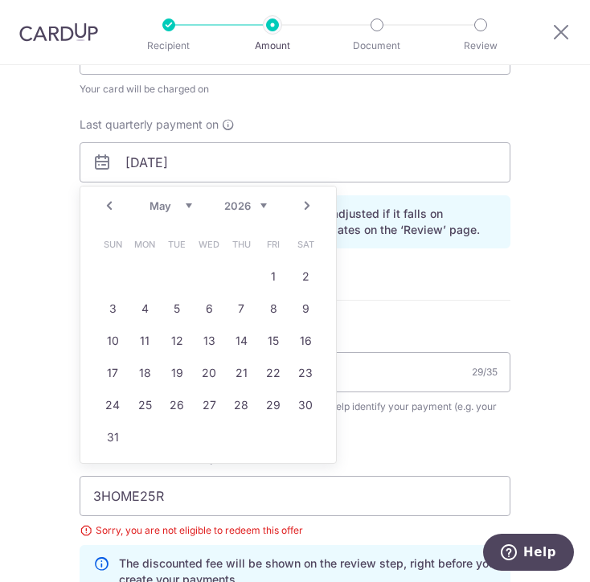
click at [302, 205] on link "Next" at bounding box center [306, 205] width 19 height 19
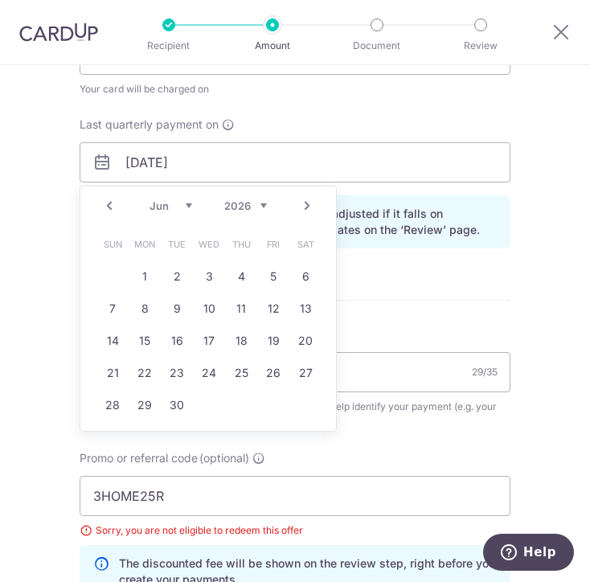
click at [302, 205] on link "Next" at bounding box center [306, 205] width 19 height 19
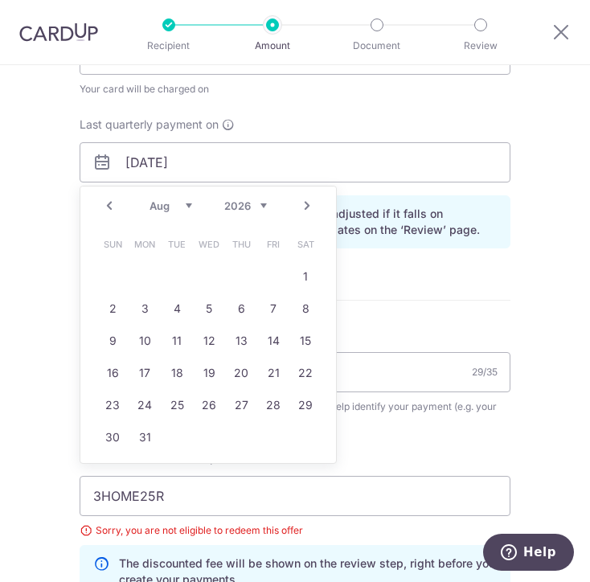
click at [302, 205] on link "Next" at bounding box center [306, 205] width 19 height 19
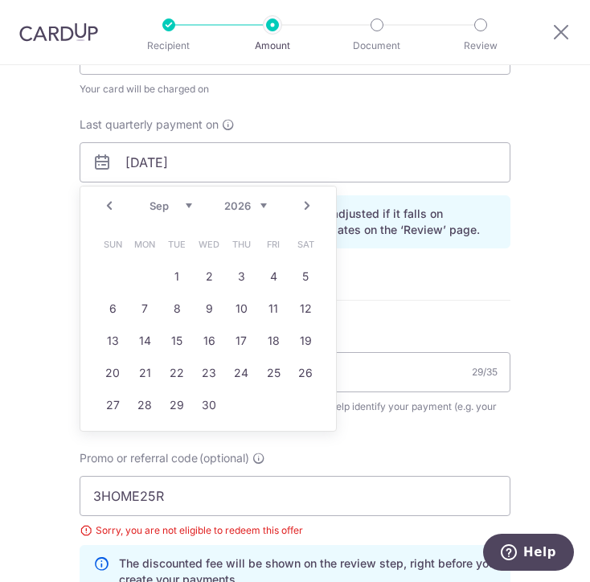
click at [302, 205] on link "Next" at bounding box center [306, 205] width 19 height 19
click at [105, 205] on link "Prev" at bounding box center [109, 205] width 19 height 19
click at [202, 406] on link "28" at bounding box center [209, 405] width 26 height 26
type input "28/10/2026"
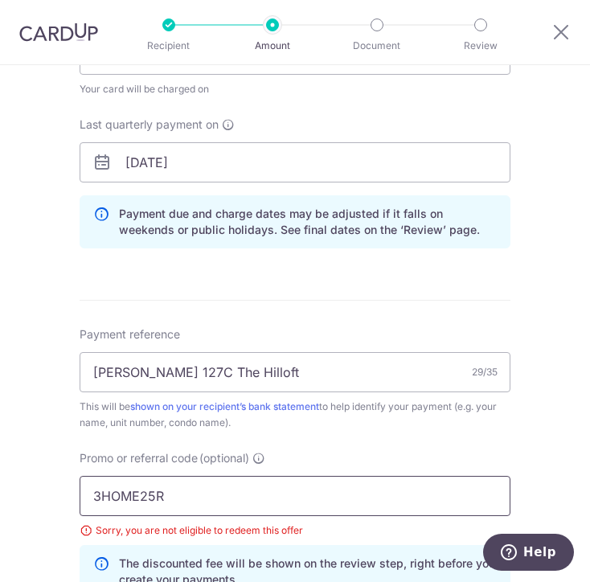
click at [217, 501] on input "3HOME25R" at bounding box center [295, 496] width 431 height 40
type input "3HOME25R"
click at [521, 439] on div "Tell us more about your payment Enter payment amount SGD 1,290.00 1290.00 Selec…" at bounding box center [295, 134] width 590 height 1673
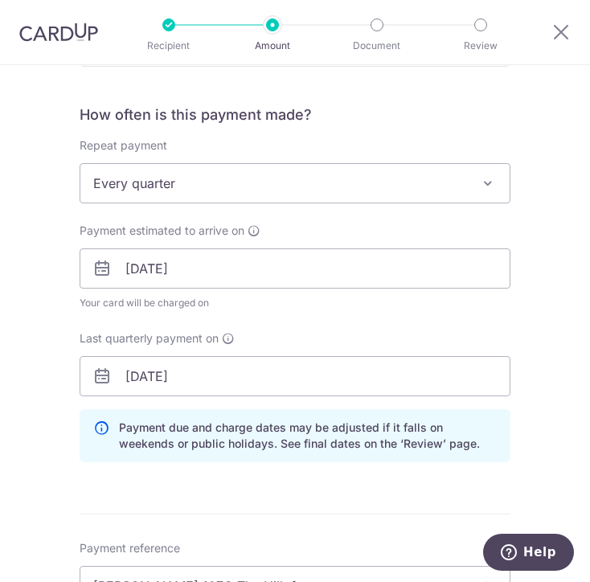
scroll to position [607, 0]
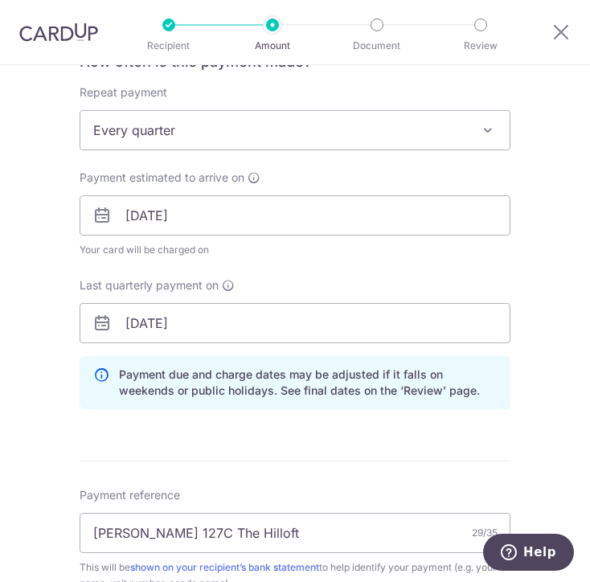
click at [478, 129] on span at bounding box center [487, 130] width 19 height 19
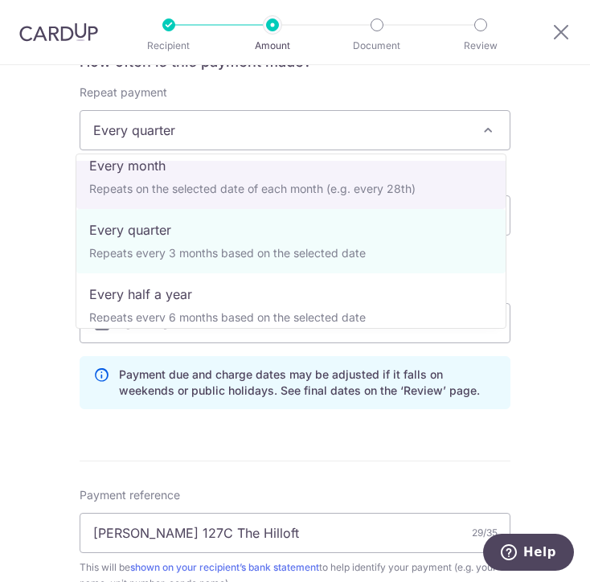
scroll to position [161, 0]
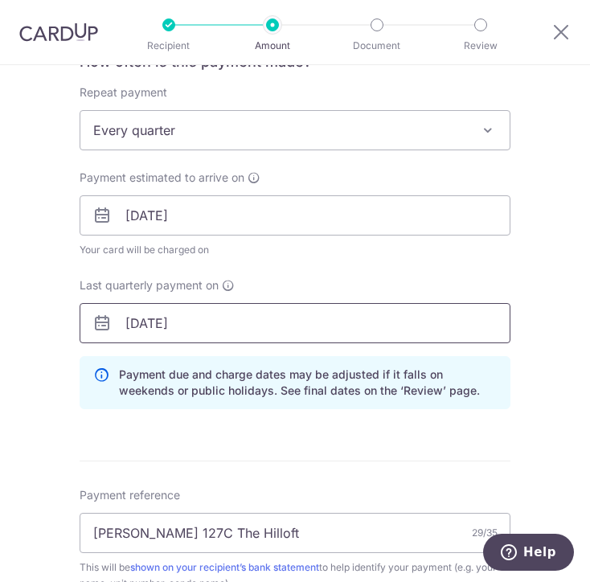
click at [207, 325] on input "28/10/2026" at bounding box center [295, 323] width 431 height 40
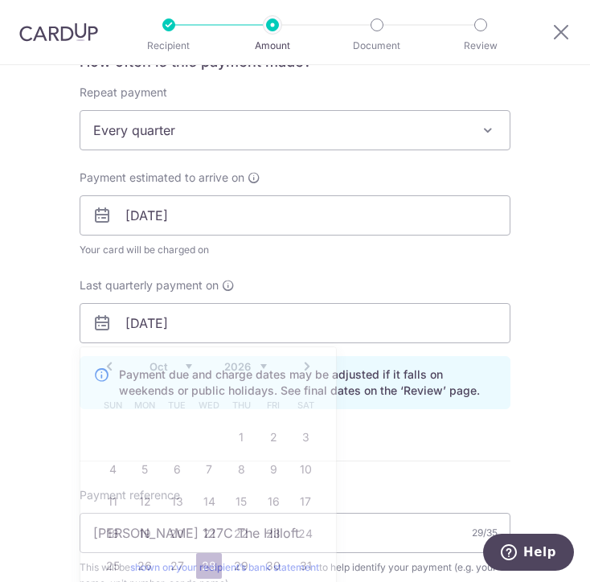
click at [394, 273] on div "Payment estimated to arrive on 28/10/2025 Your card will be charged on for the …" at bounding box center [295, 257] width 450 height 174
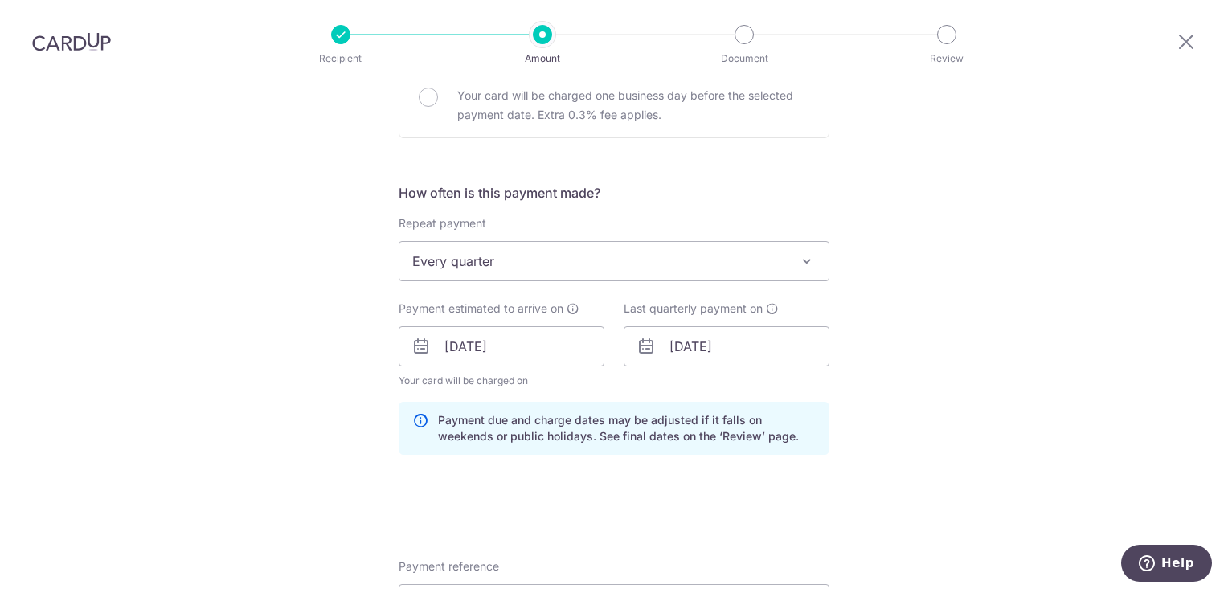
scroll to position [526, 0]
click at [589, 262] on span "Every quarter" at bounding box center [613, 258] width 429 height 39
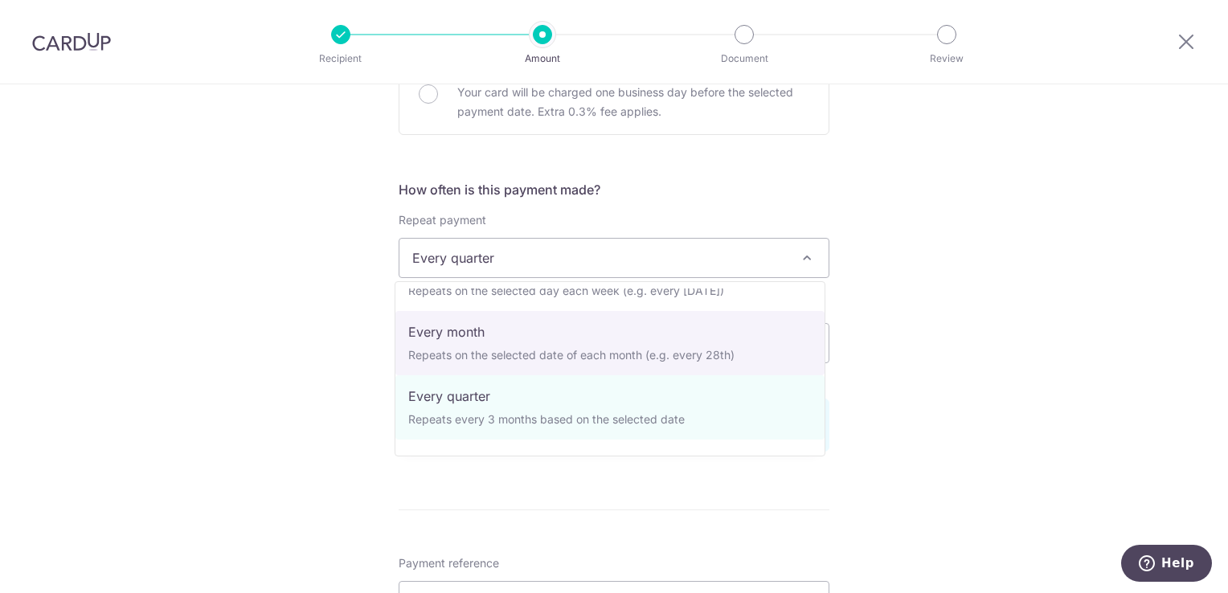
scroll to position [0, 0]
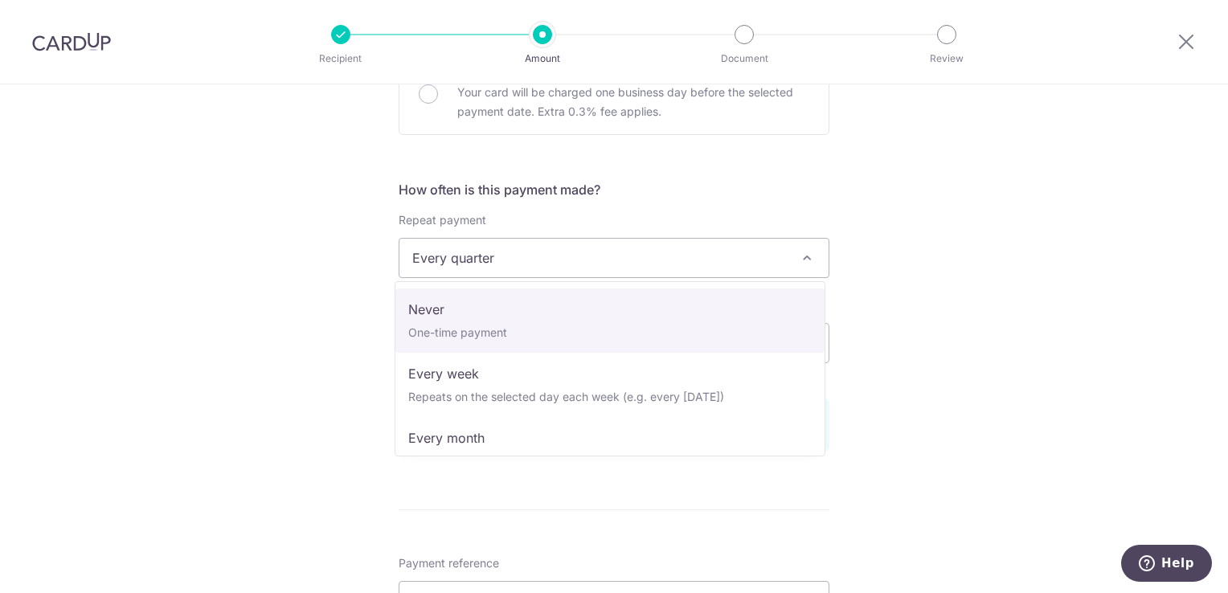
select select "1"
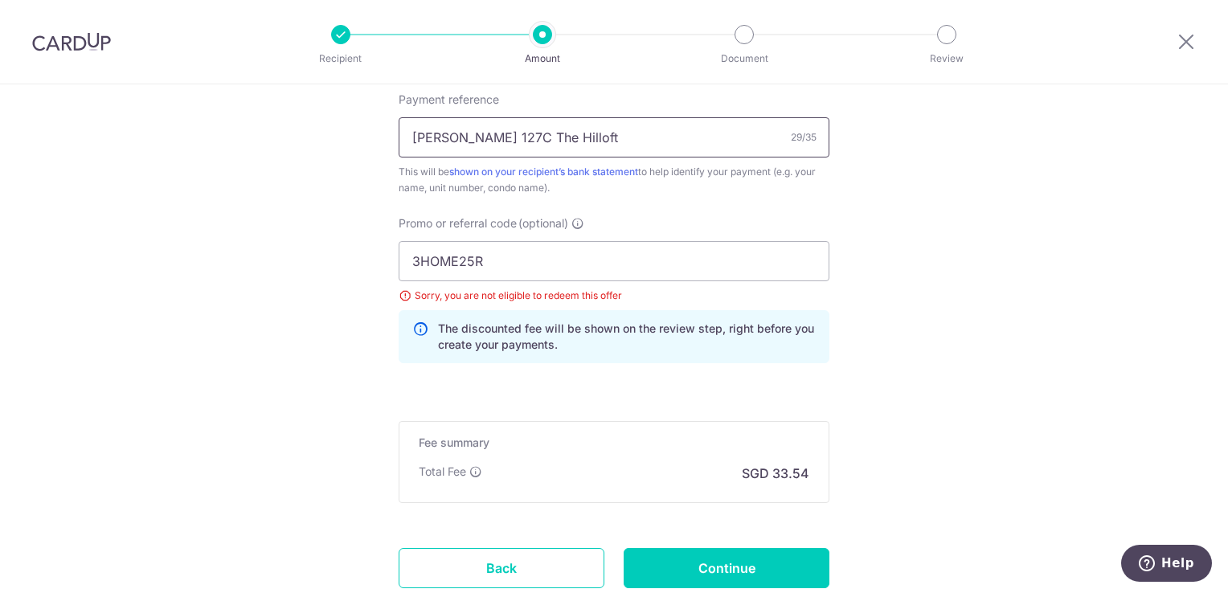
scroll to position [1008, 0]
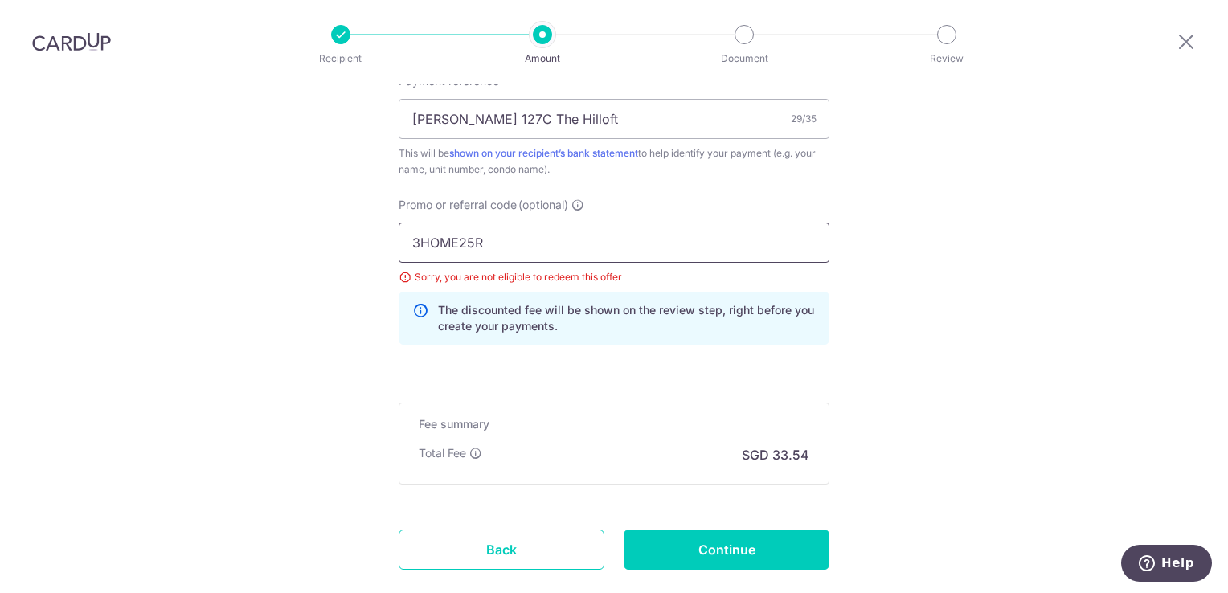
drag, startPoint x: 525, startPoint y: 245, endPoint x: 355, endPoint y: 235, distance: 170.7
click at [589, 248] on input "SAVERENT179" at bounding box center [614, 243] width 431 height 40
click button "Add Card" at bounding box center [0, 0] width 0 height 0
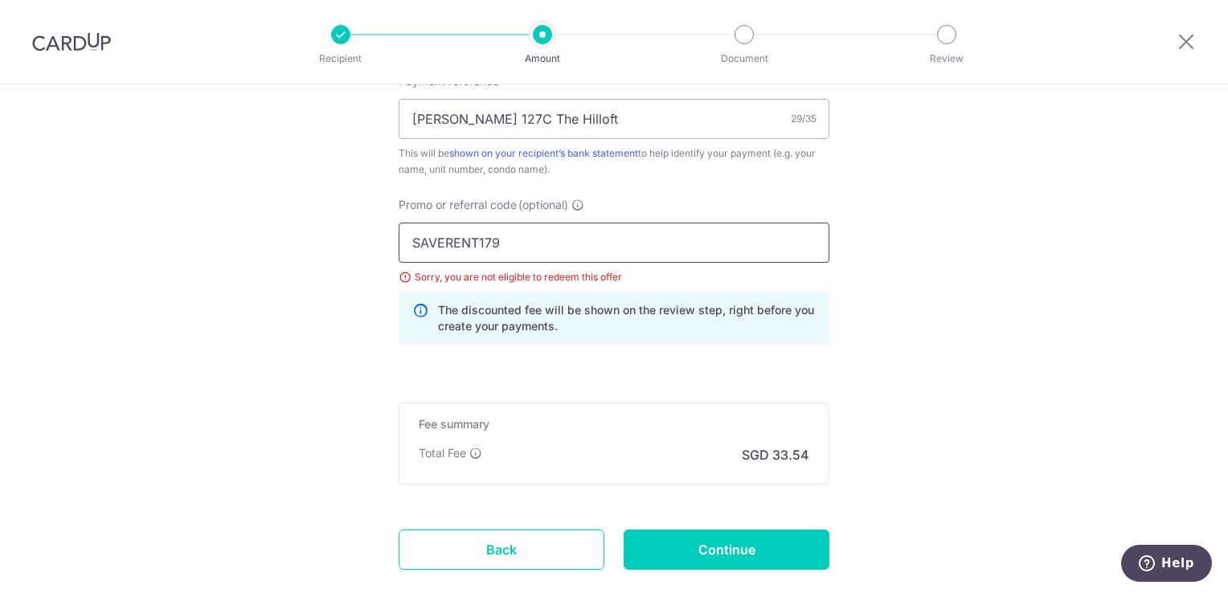
drag, startPoint x: 526, startPoint y: 239, endPoint x: 299, endPoint y: 231, distance: 227.5
type input "OFF225"
click at [589, 546] on input "Continue" at bounding box center [727, 549] width 206 height 40
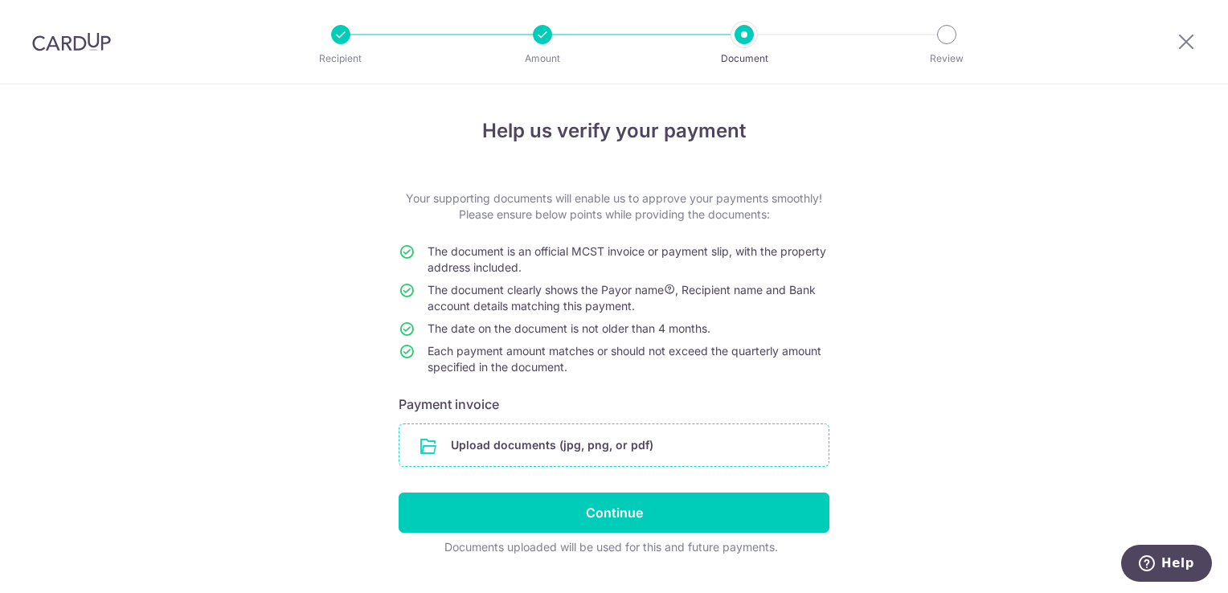
click at [585, 445] on input "file" at bounding box center [613, 445] width 429 height 42
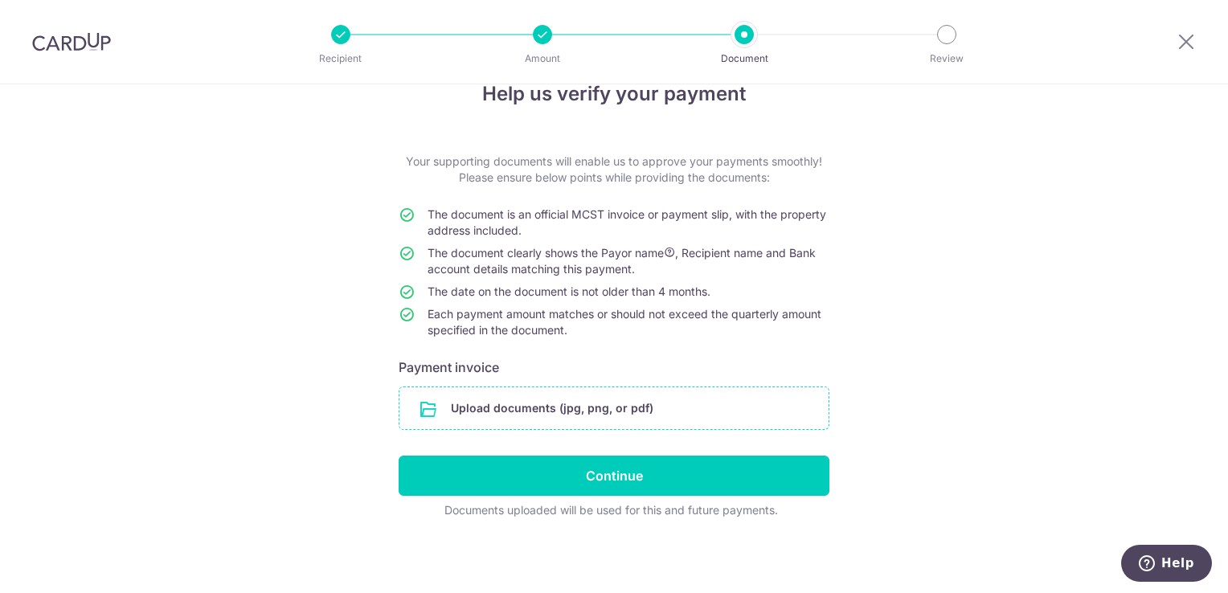
click at [532, 401] on input "file" at bounding box center [613, 408] width 429 height 42
click at [598, 396] on input "file" at bounding box center [613, 408] width 429 height 42
